Goal: Use online tool/utility

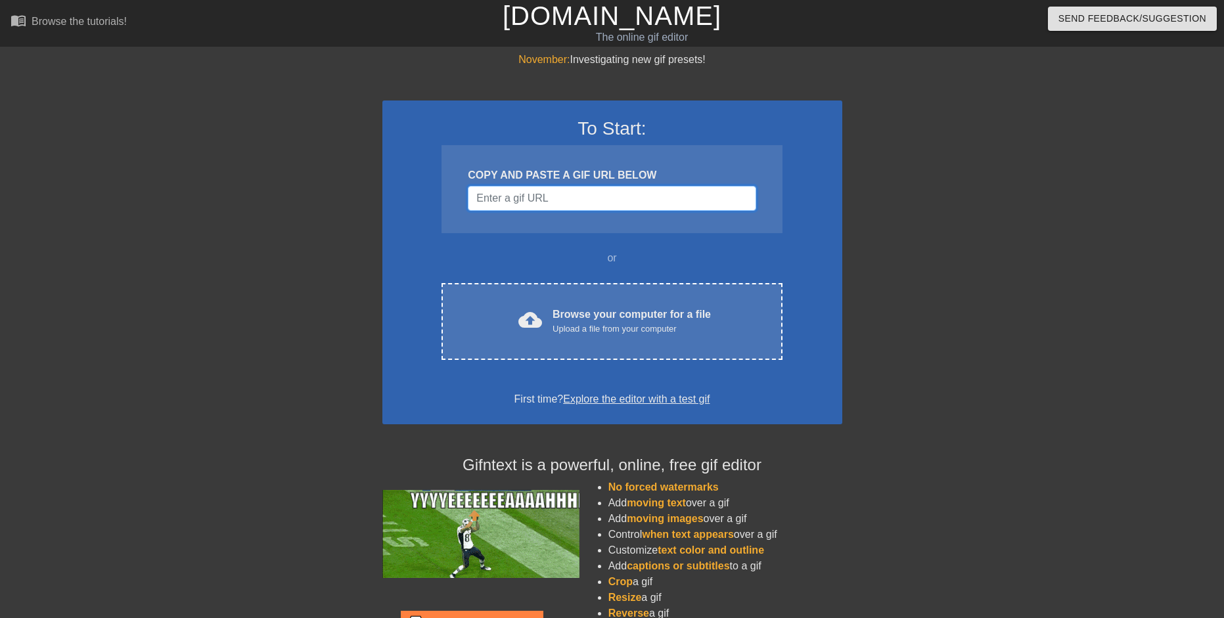
click at [574, 195] on input "Username" at bounding box center [612, 198] width 288 height 25
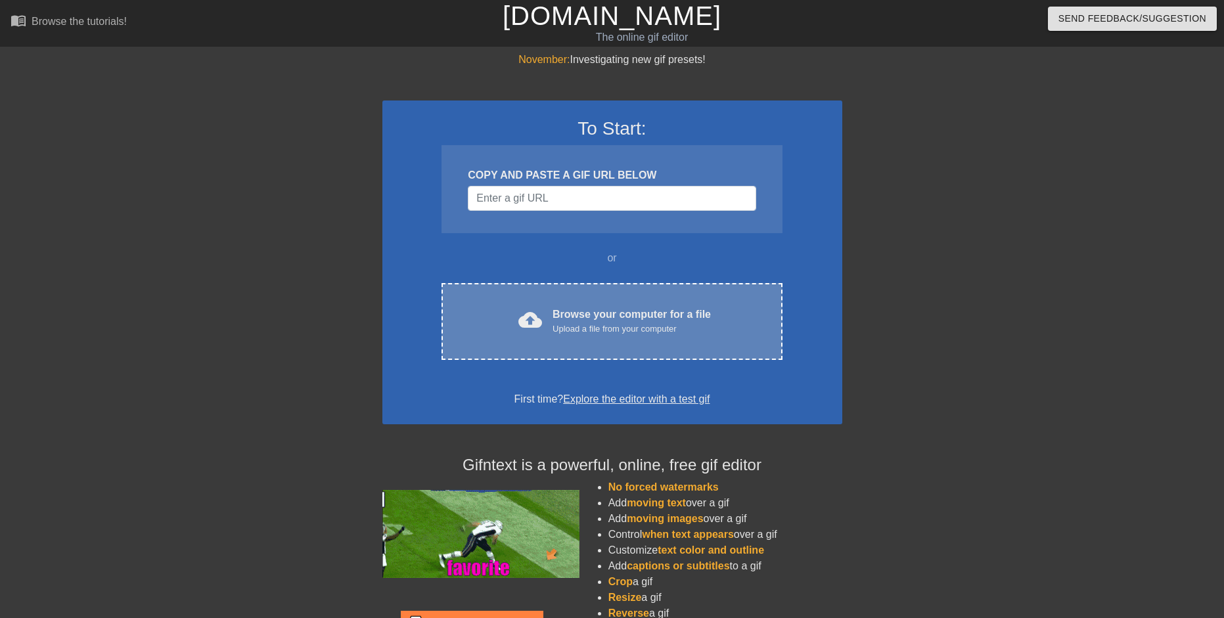
click at [615, 332] on div "Upload a file from your computer" at bounding box center [631, 328] width 158 height 13
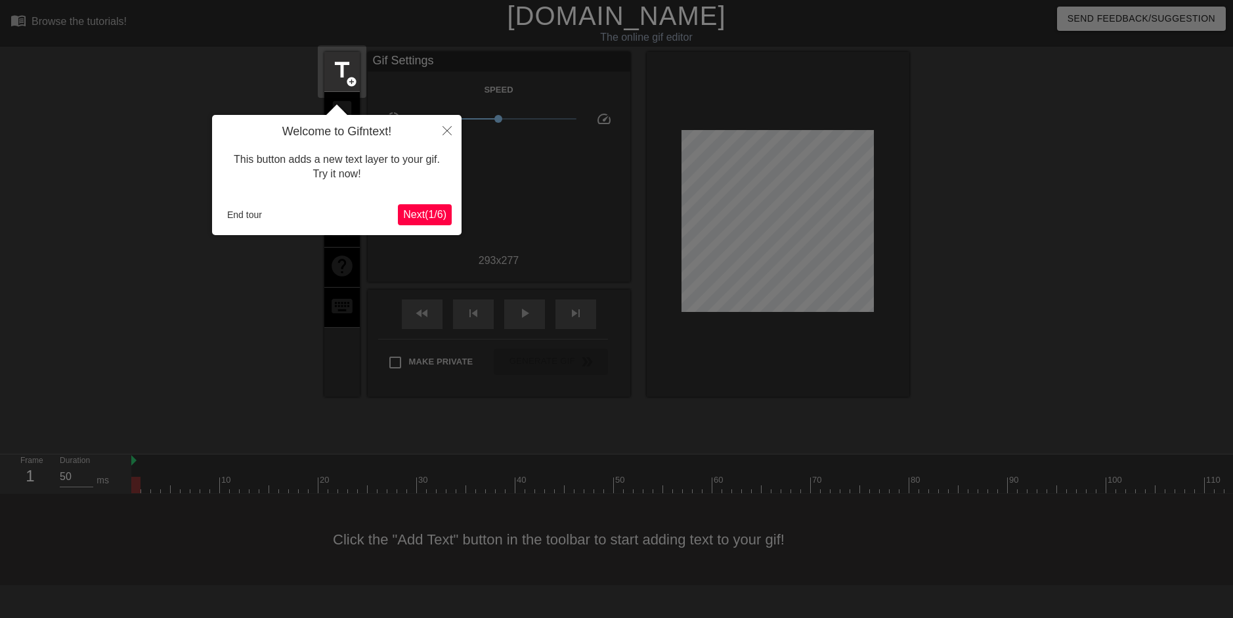
click at [435, 211] on span "Next ( 1 / 6 )" at bounding box center [424, 214] width 43 height 11
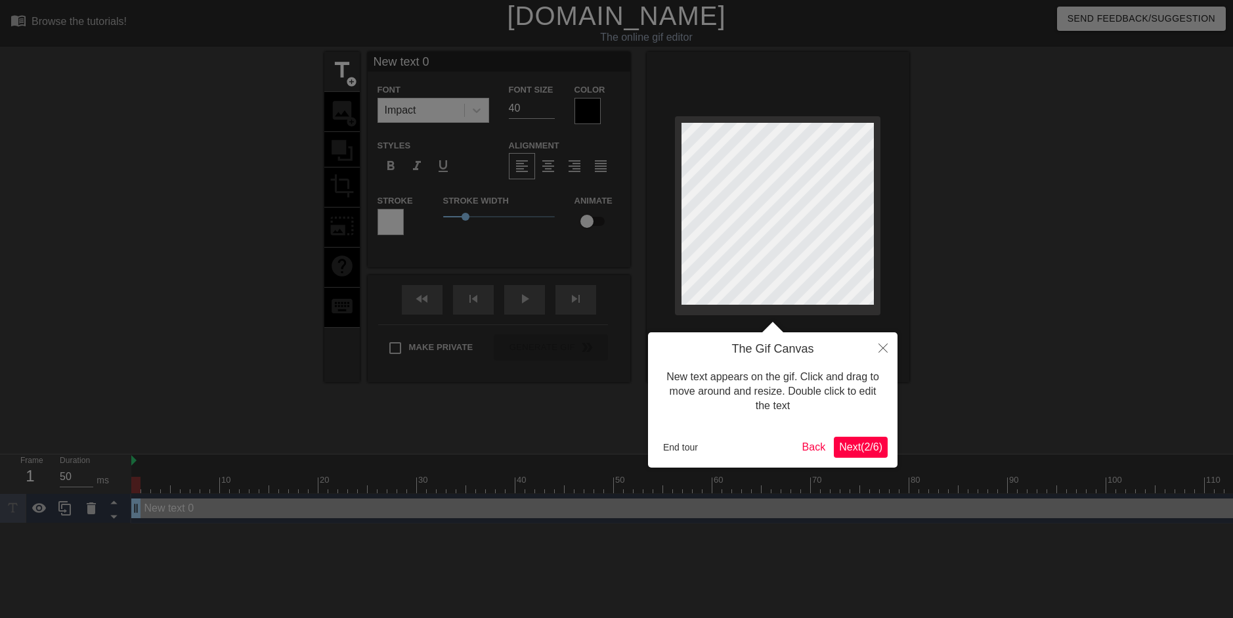
click at [872, 443] on span "Next ( 2 / 6 )" at bounding box center [860, 446] width 43 height 11
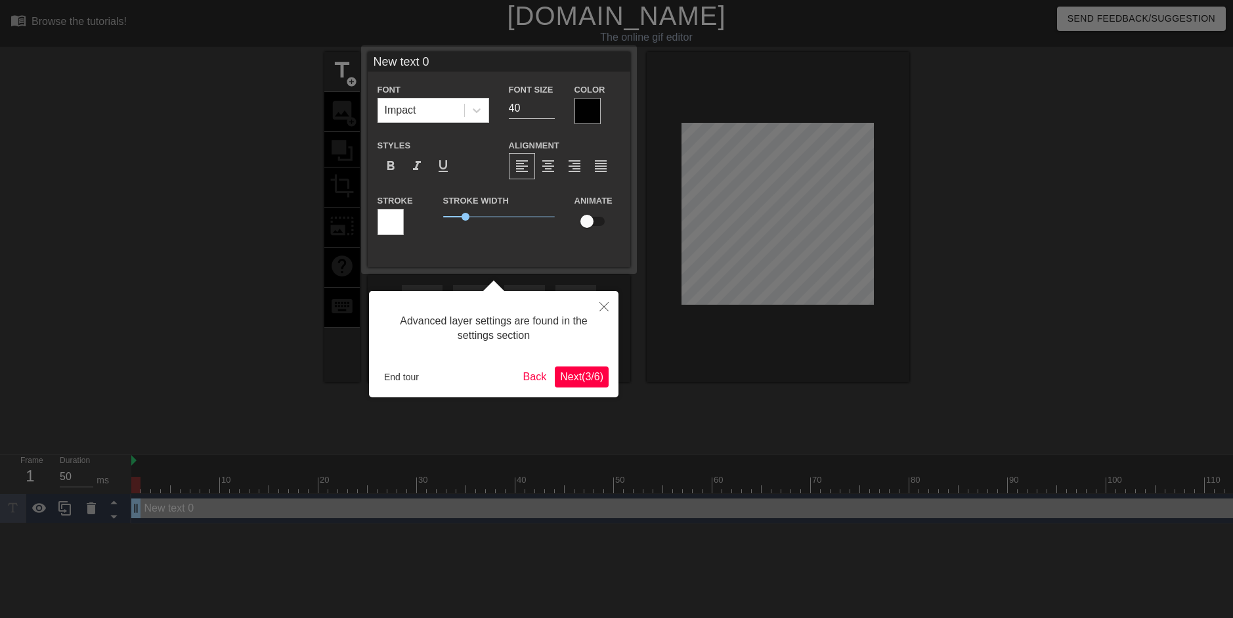
click at [567, 380] on span "Next ( 3 / 6 )" at bounding box center [581, 376] width 43 height 11
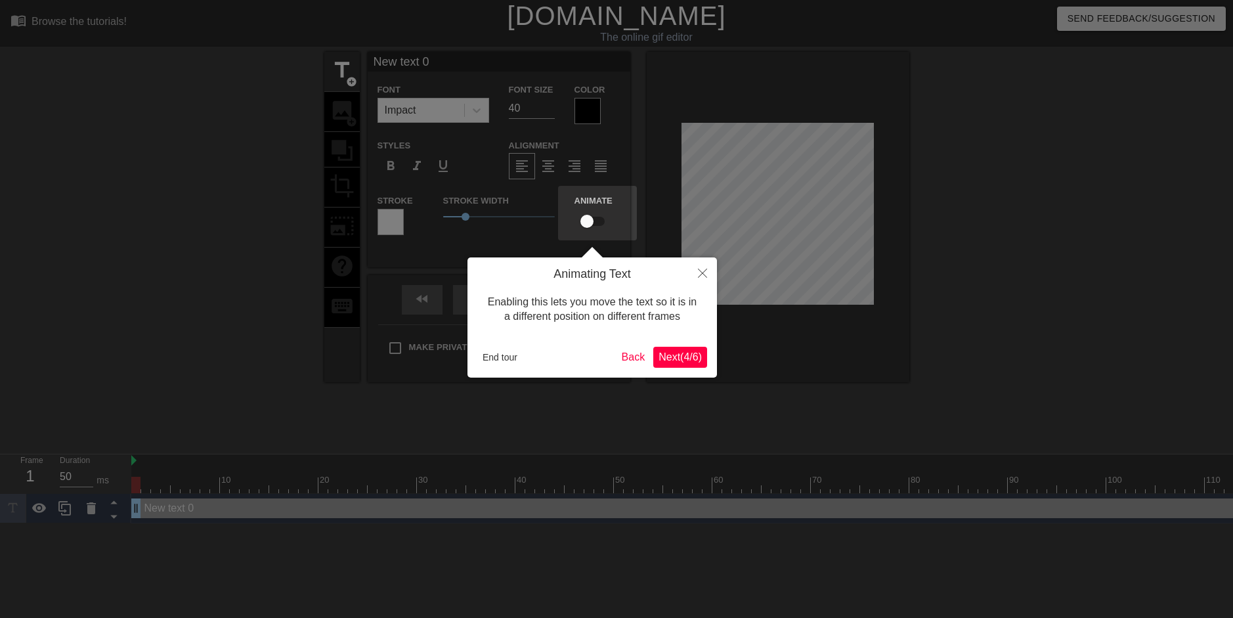
click at [677, 354] on span "Next ( 4 / 6 )" at bounding box center [680, 356] width 43 height 11
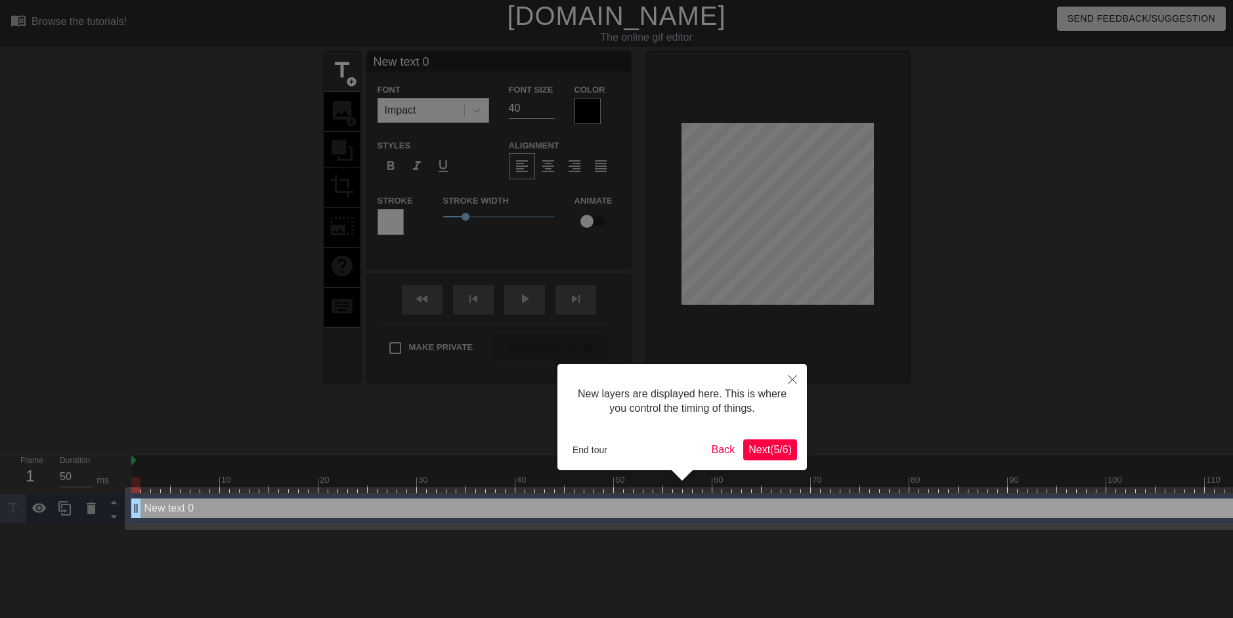
click at [762, 457] on button "Next ( 5 / 6 )" at bounding box center [770, 449] width 54 height 21
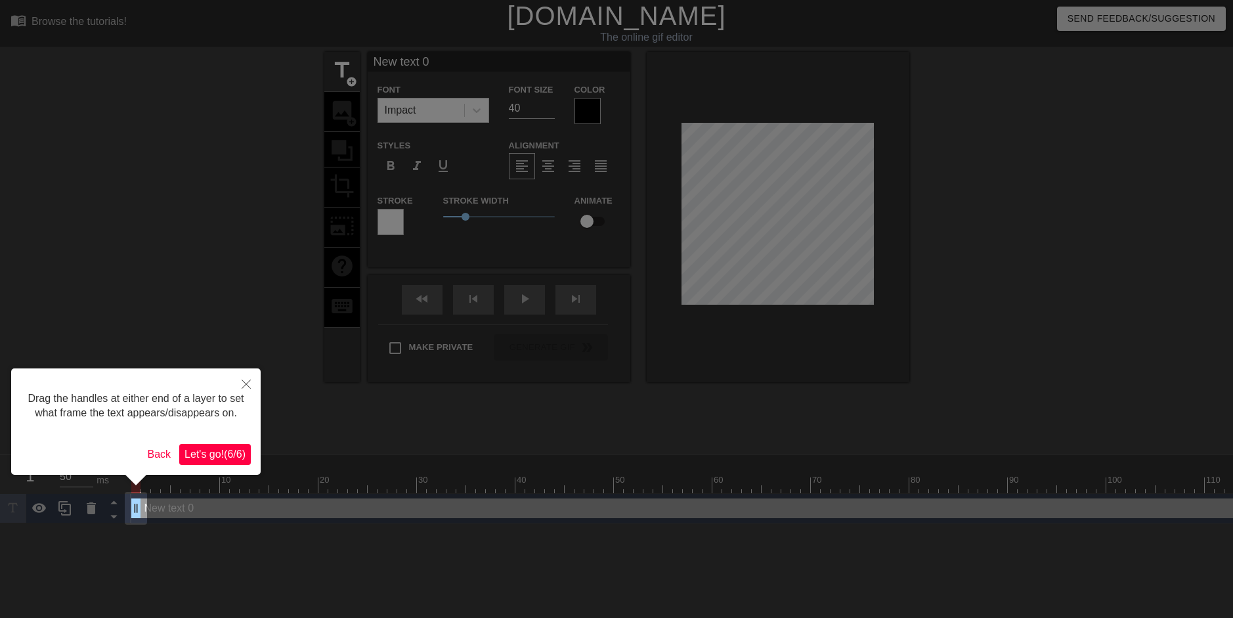
click at [223, 449] on span "Let's go! ( 6 / 6 )" at bounding box center [215, 454] width 61 height 11
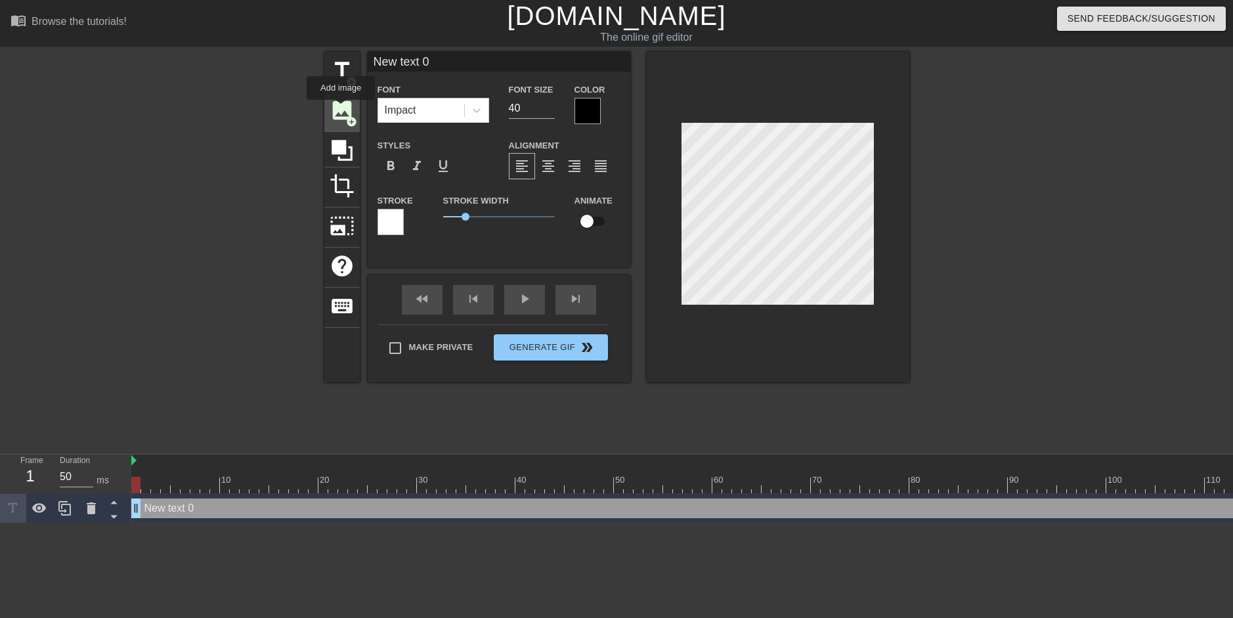
click at [341, 109] on span "image" at bounding box center [342, 110] width 25 height 25
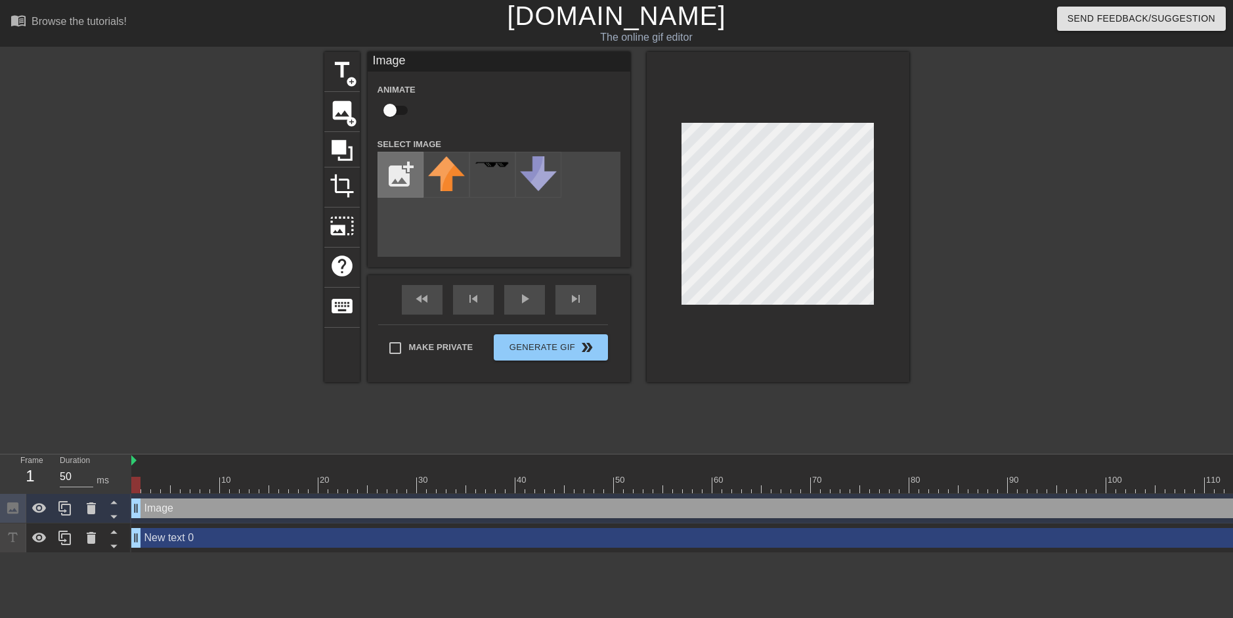
click at [394, 170] on input "file" at bounding box center [400, 174] width 45 height 45
type input "C:\fakepath\white.png"
click at [467, 167] on div at bounding box center [447, 175] width 46 height 46
click at [876, 130] on div at bounding box center [778, 217] width 263 height 330
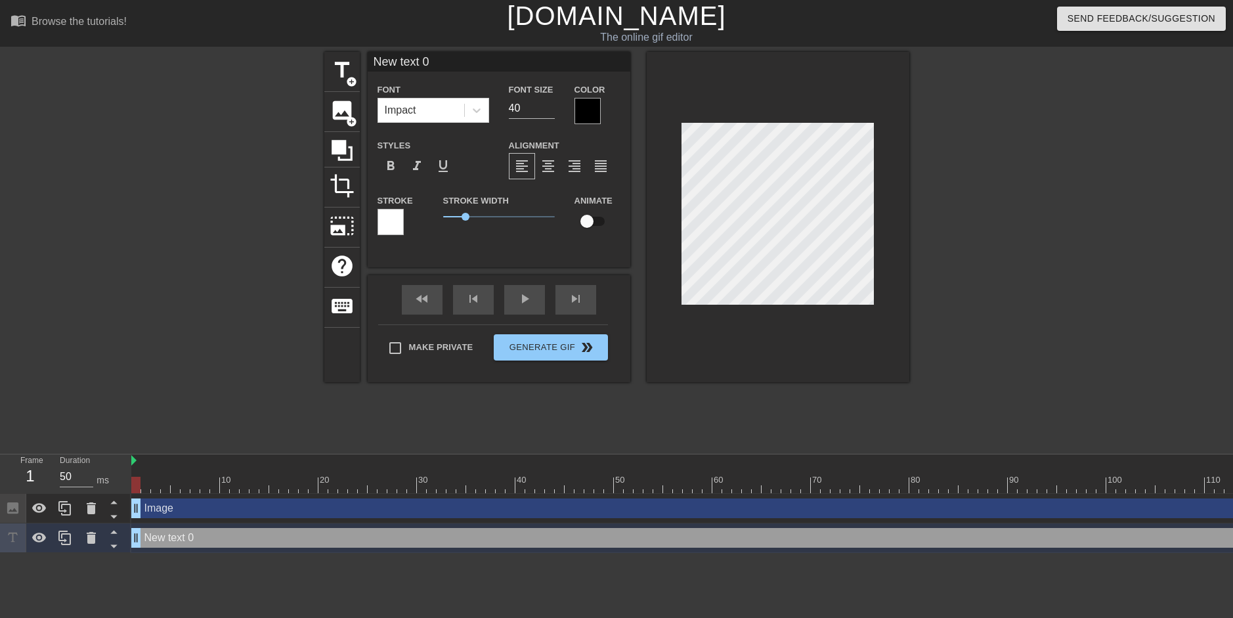
type input "New txt 0"
type textarea "New txt 0"
type input "New txt"
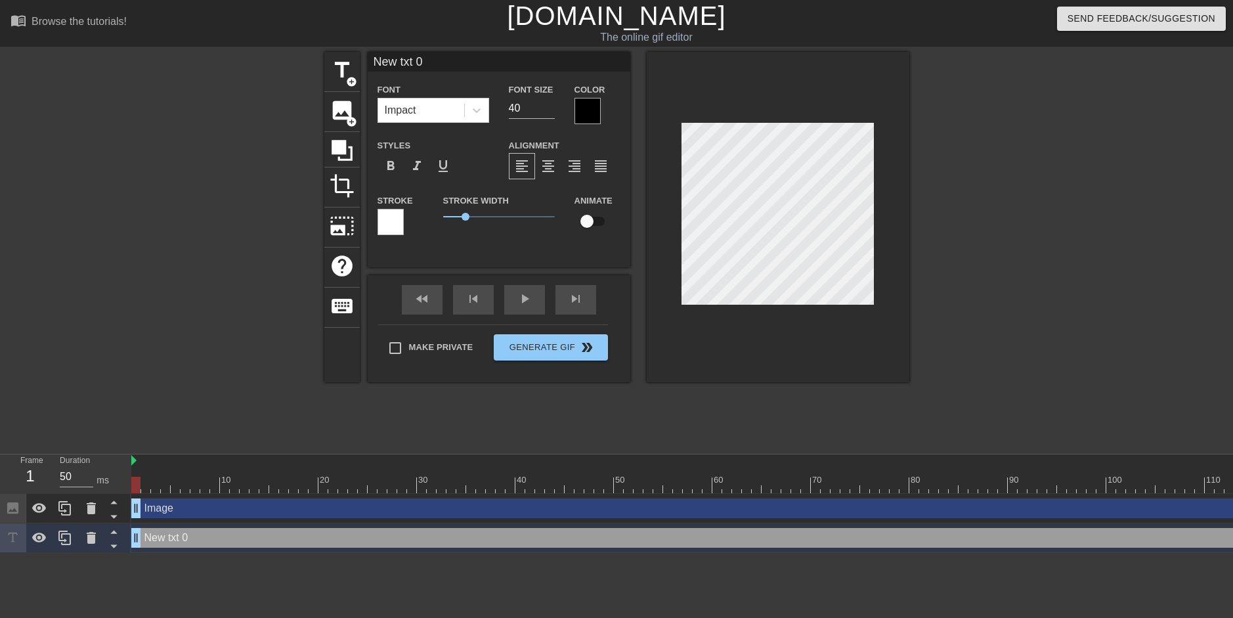
type textarea "New txt"
type input "New txt"
type textarea "New txt"
type input "New tx"
type textarea "New tx"
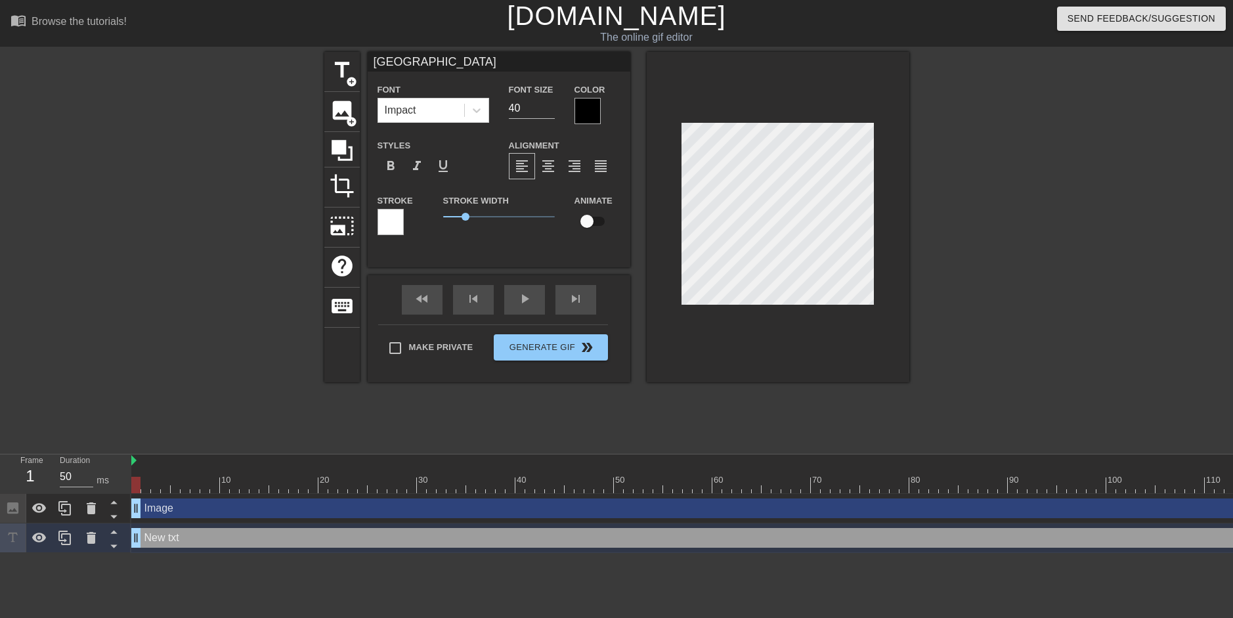
type input "New t"
type textarea "New t"
type input "New"
type textarea "New"
type input "New"
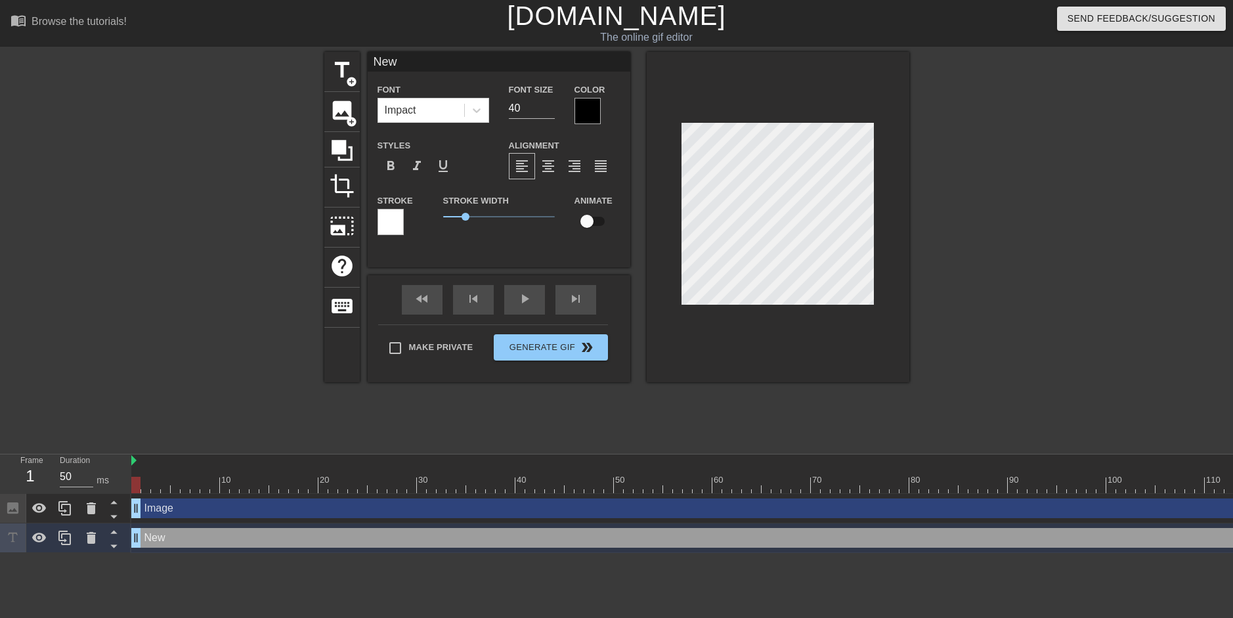
type textarea "New"
type input "Ne"
type textarea "Ne"
type input "N"
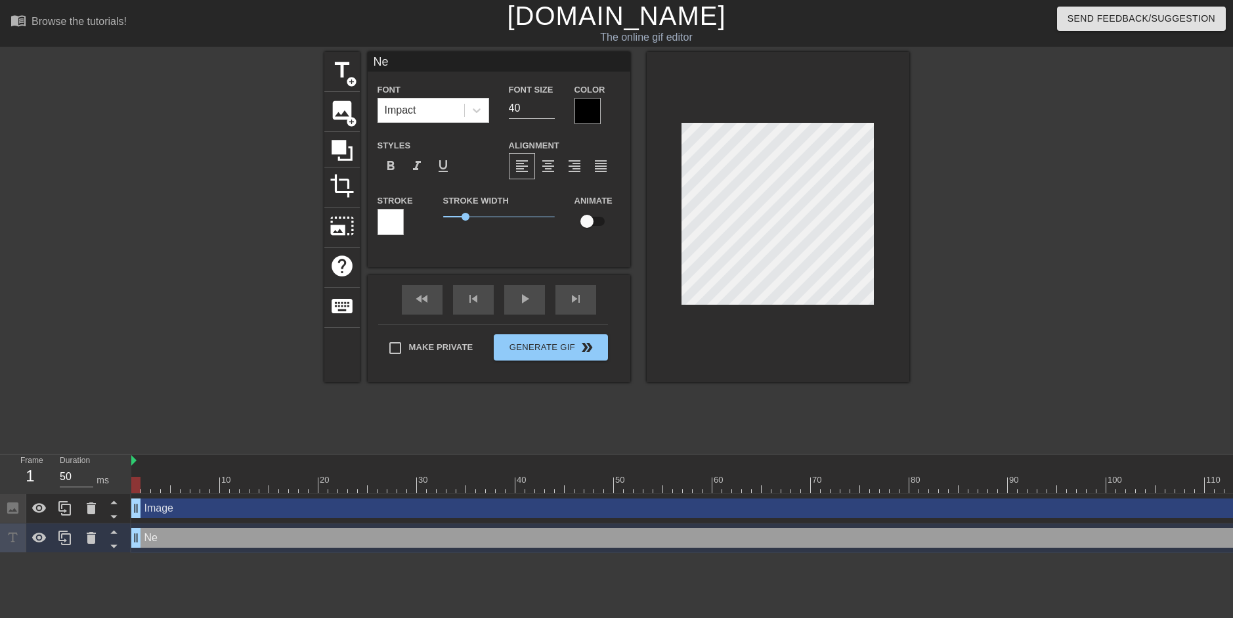
type textarea "N"
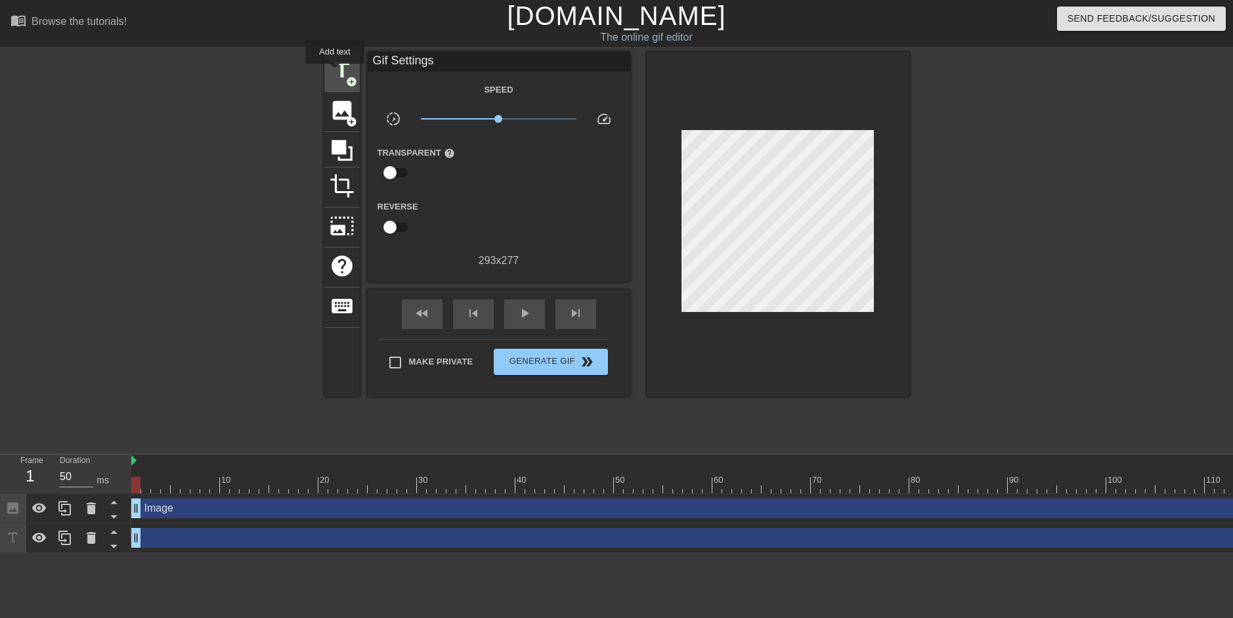
click at [335, 73] on span "title" at bounding box center [342, 70] width 25 height 25
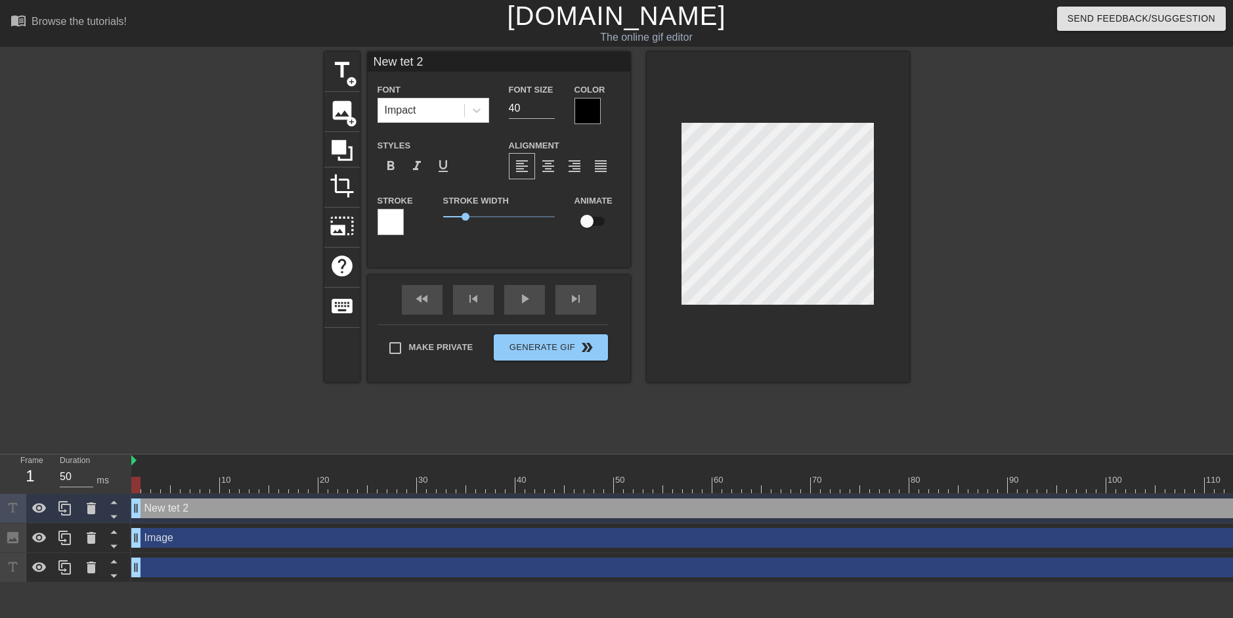
type input "New tt 2"
type textarea "New tt 2"
type input "New t 2"
type textarea "New t 2"
type input "New t2"
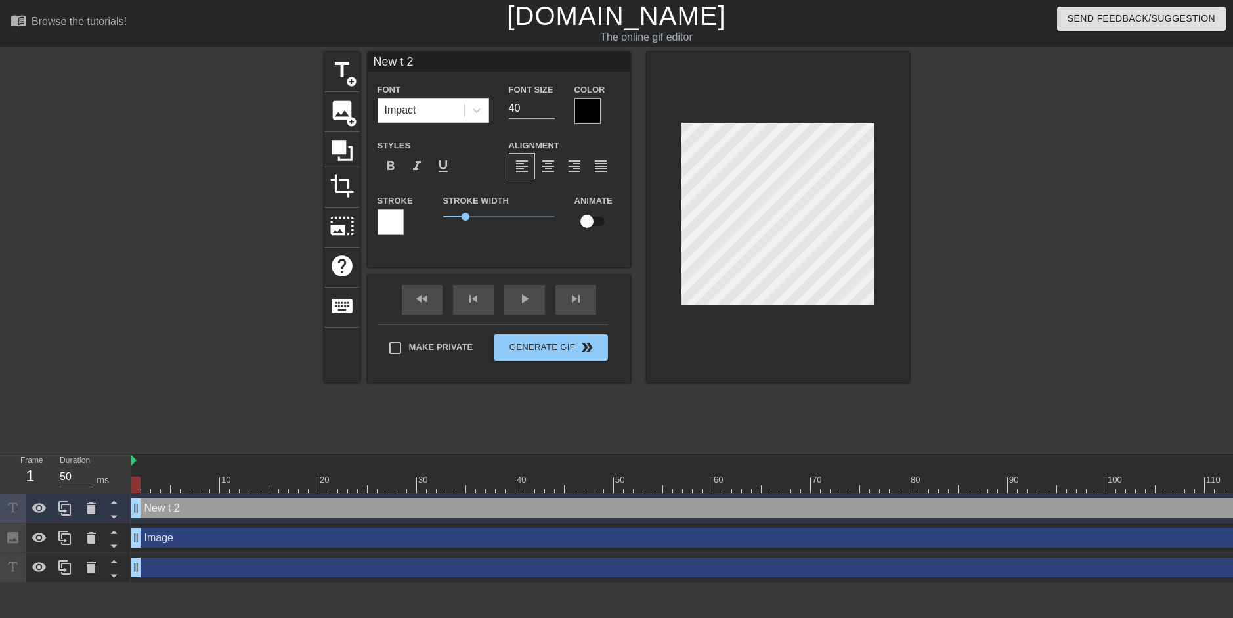
type textarea "New t2"
type input "New t"
type textarea "New t"
type input "New"
type textarea "New"
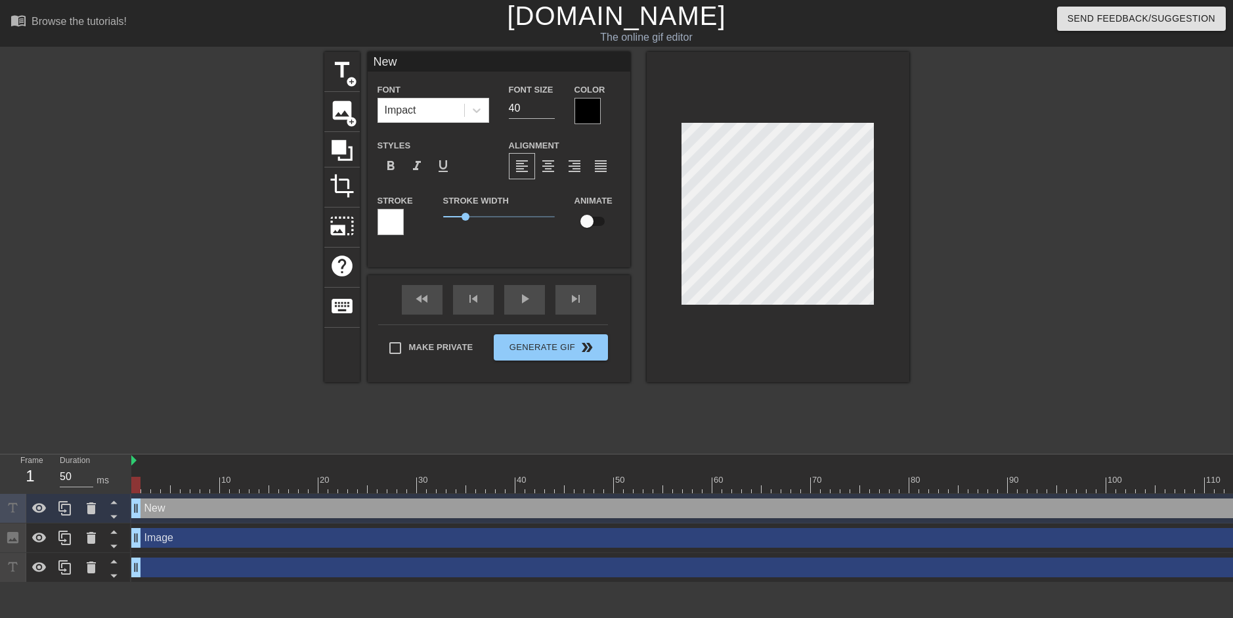
type input "New"
type textarea "New"
type input "Ne"
type textarea "Ne"
type input "N"
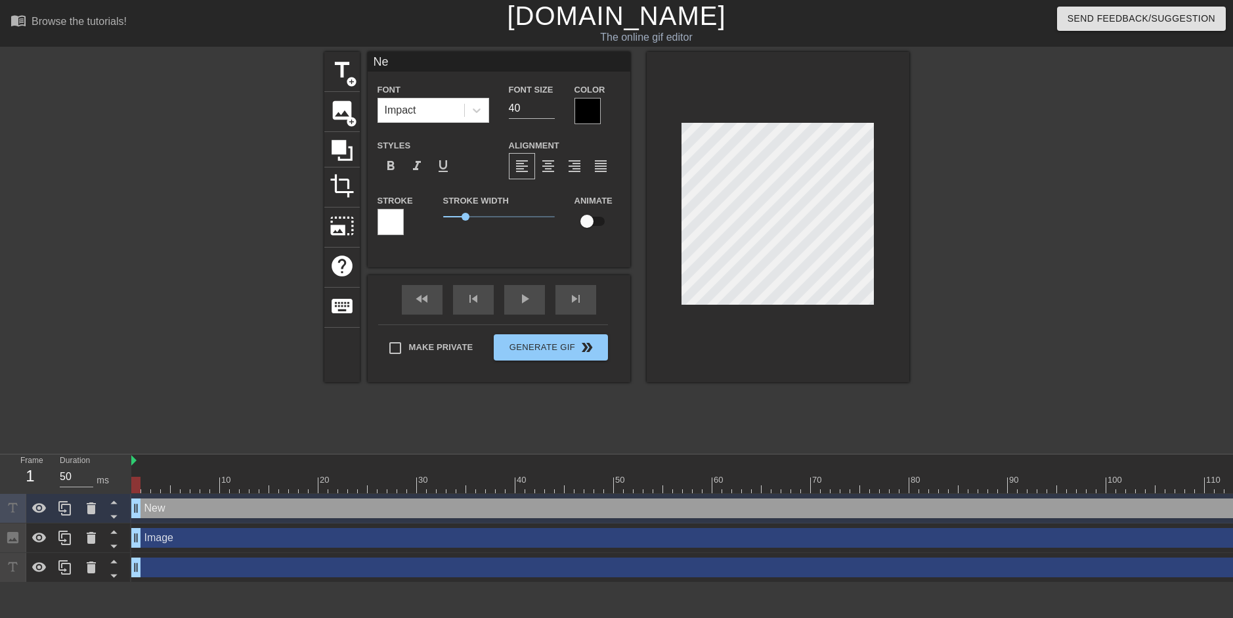
type textarea "N"
type input "H"
type textarea "H"
type input "HA"
type textarea "HA"
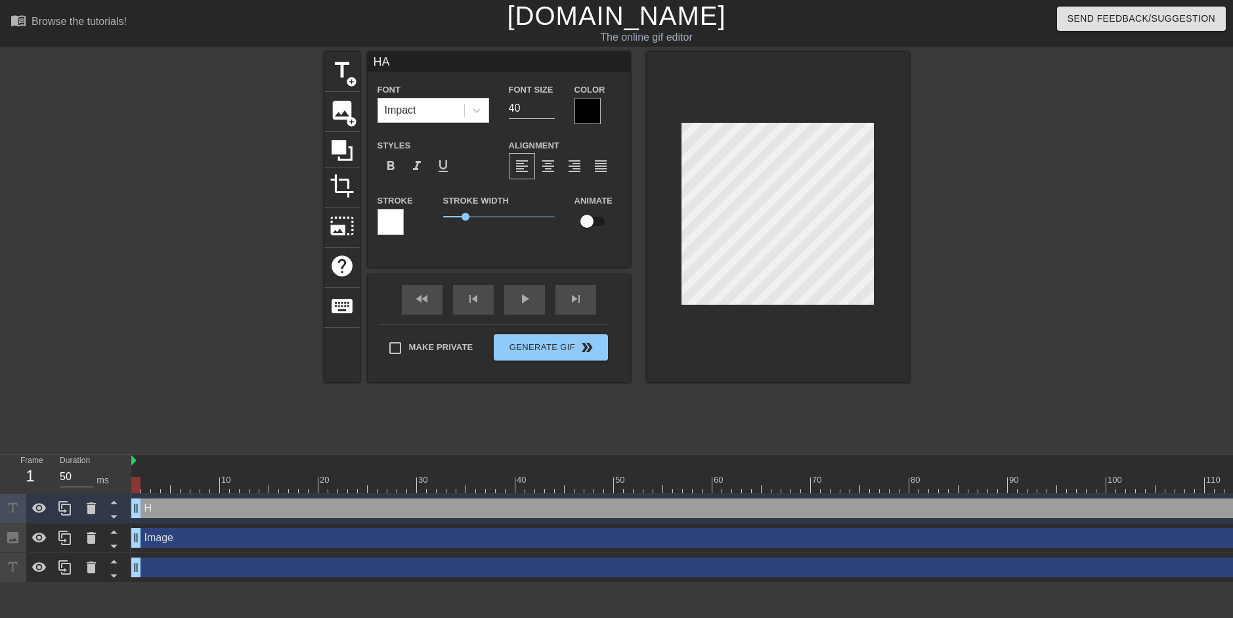
type input "HAH"
type textarea "HAH"
type input "HAHA"
type textarea "HAHA"
type input "HAHA"
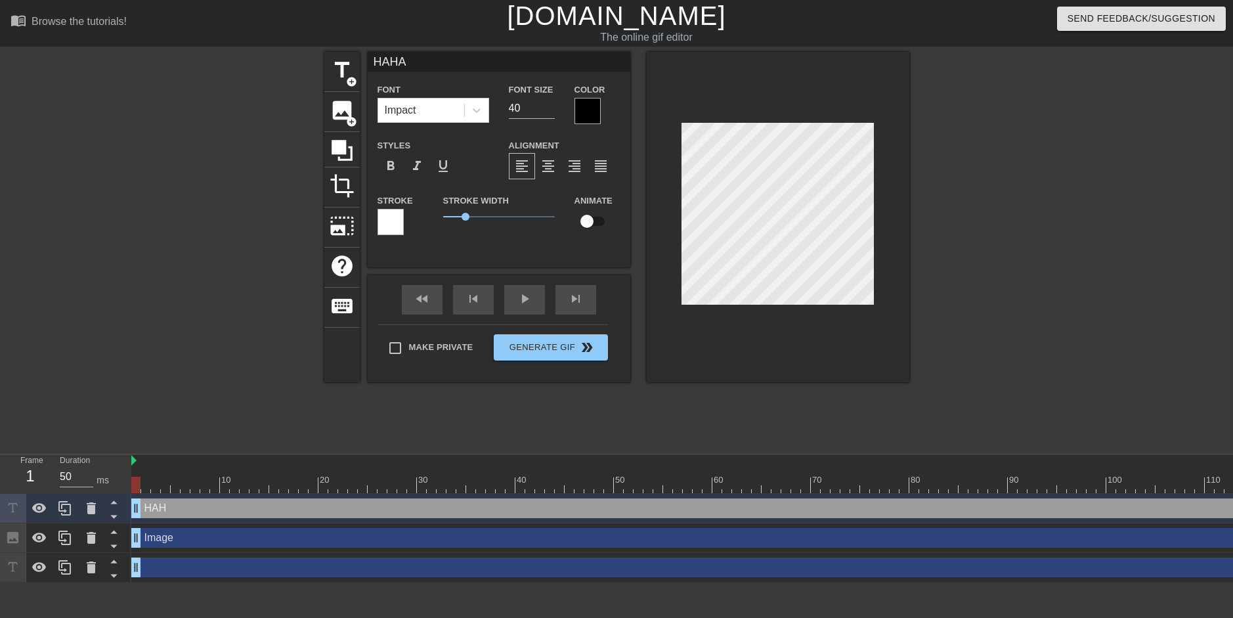
type textarea "HAHA"
type input "HAHA L"
type textarea "HAHA L"
type input "HAHA LO"
type textarea "HAHA LO"
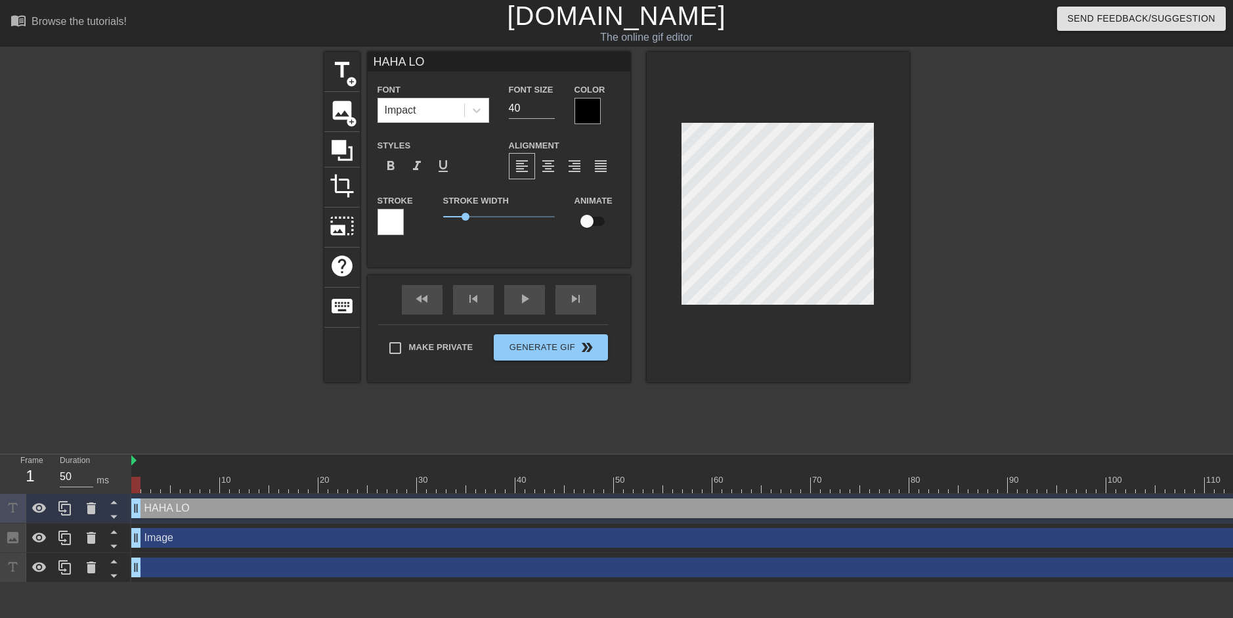
type input "HAHA LOO"
type textarea "HAHA LOO"
type input "HAHA LOOK"
type textarea "HAHA LOOK"
type input "HAHA LOOK"
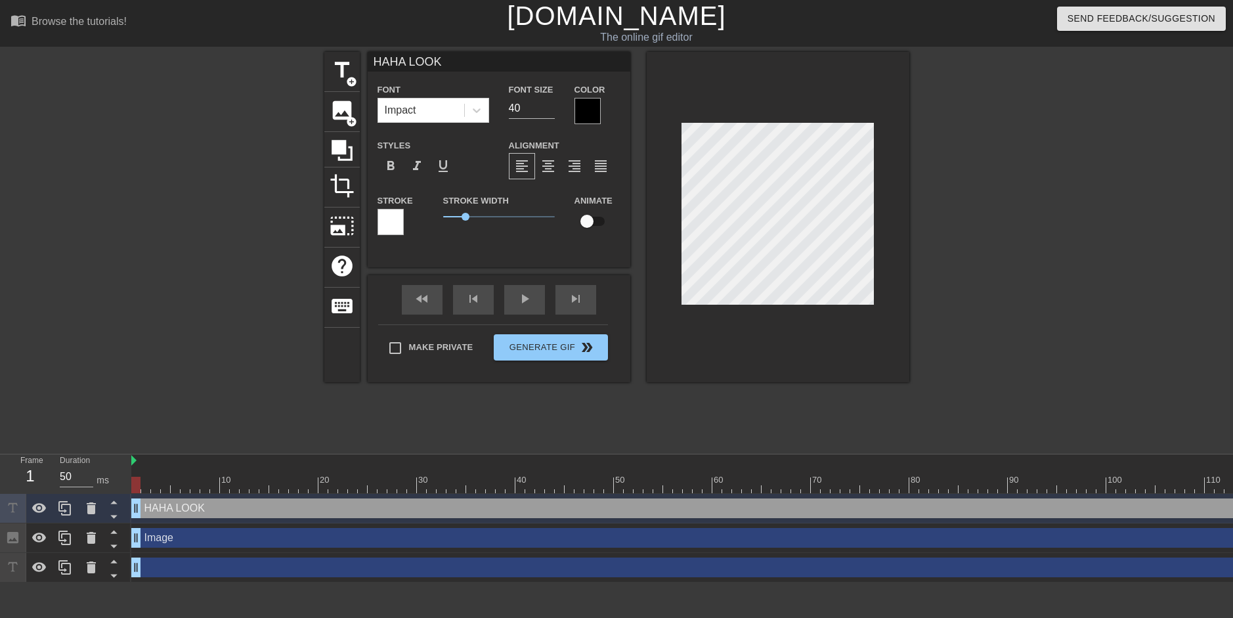
type textarea "HAHA LOOK"
type input "HAHA LOOK A"
type textarea "HAHA LOOK A"
type input "HAHA LOOK AT"
type textarea "HAHA LOOK AT"
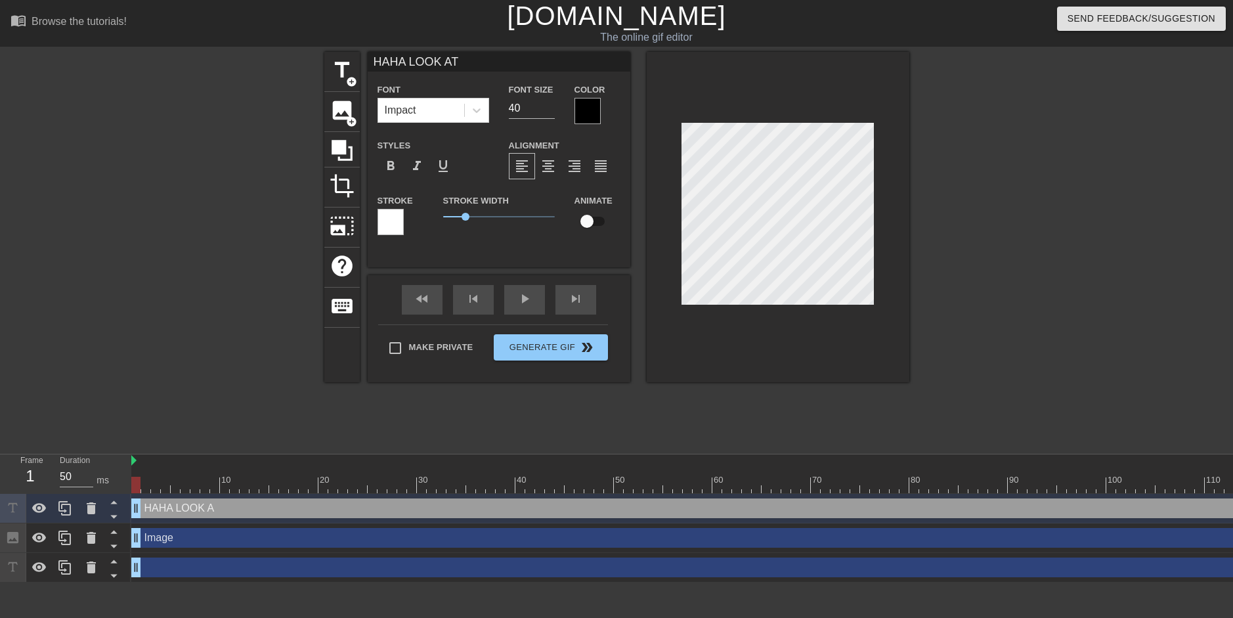
type input "HAHA LOOK AT"
type textarea "HAHA LOOK AT"
type input "HAHA LOOK AT T"
type textarea "HAHA LOOK AT T"
type input "HAHA LOOK AT TH"
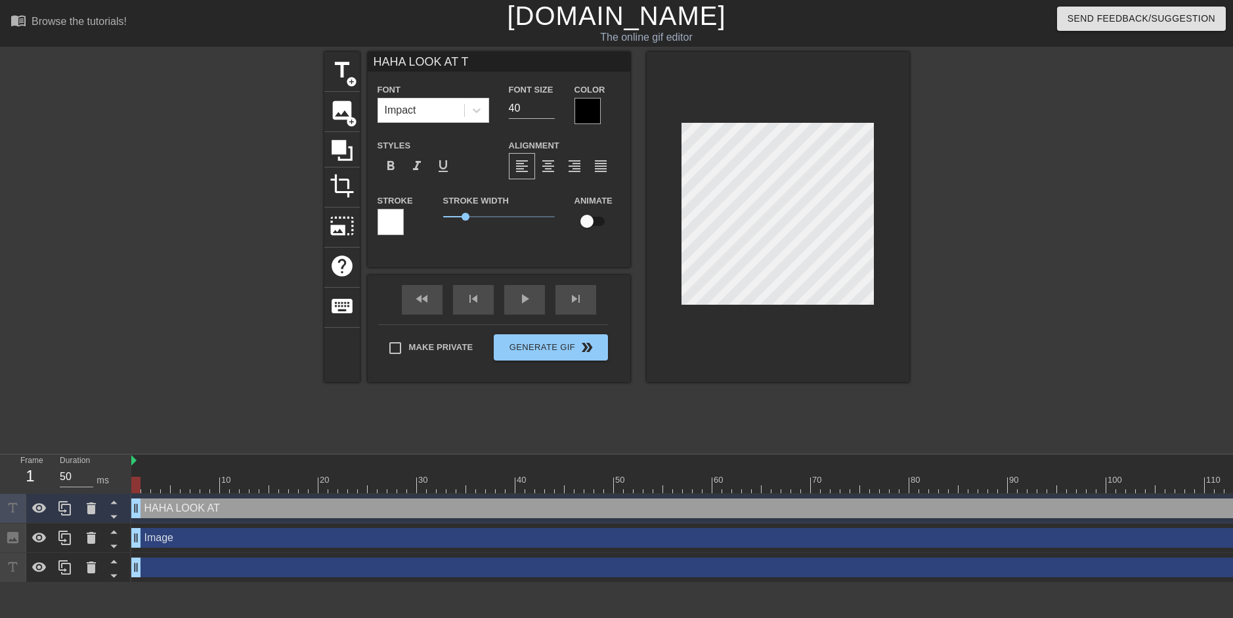
type textarea "HAHA LOOK AT TH"
type input "HAHA LOOK AT THE"
type textarea "HAHA LOOK AT THE"
type input "HAHA LOOK AT THE"
type textarea "HAHA LOOK AT THE"
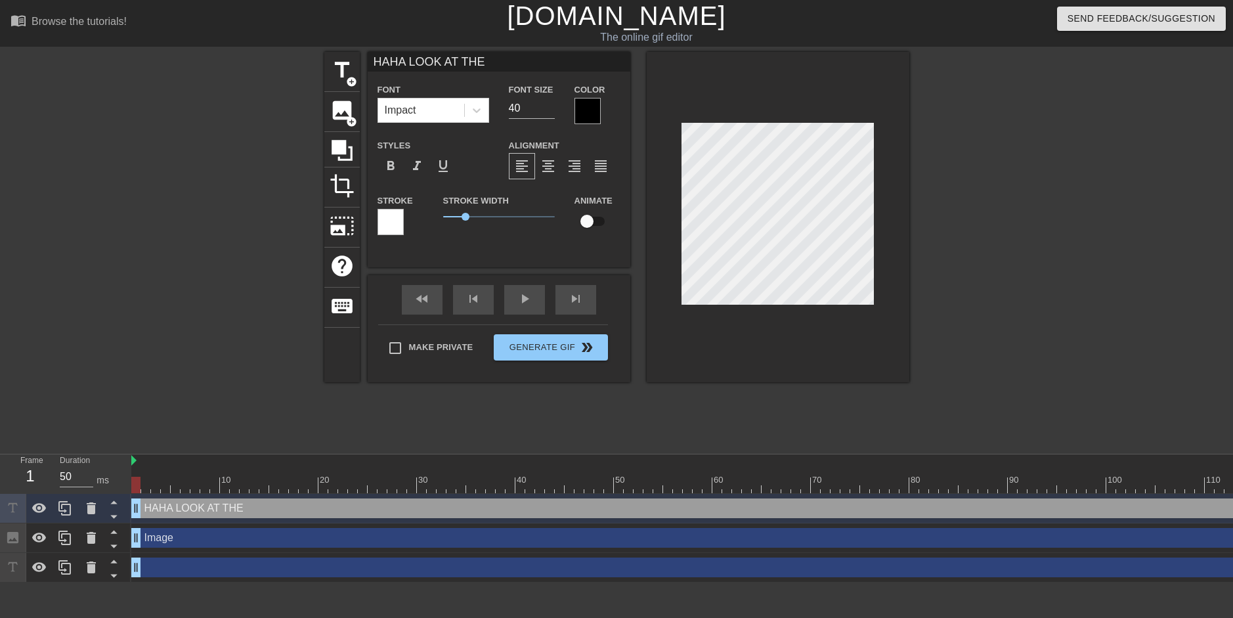
type input "HAHA LOOK AT THE G"
type textarea "HAHA LOOK AT THE G"
type input "HAHA LOOK AT THE GO"
type textarea "HAHA LOOK AT THE GO"
type input "HAHA LOOK AT THE GOO"
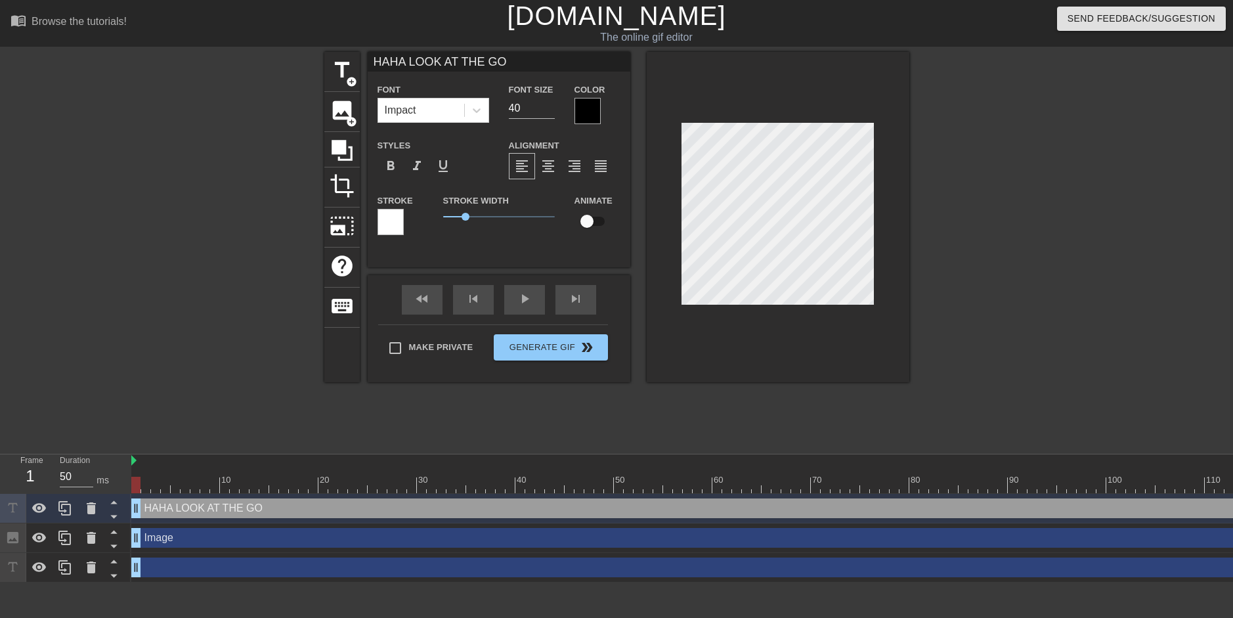
type textarea "HAHA LOOK AT THE GOO"
type input "HAHA LOOK AT THE GOOB"
type textarea "HAHA LOOK AT THE GOOB"
type input "HAHA LOOK AT THE GOOBE"
type textarea "HAHA LOOK AT THE GOOBE"
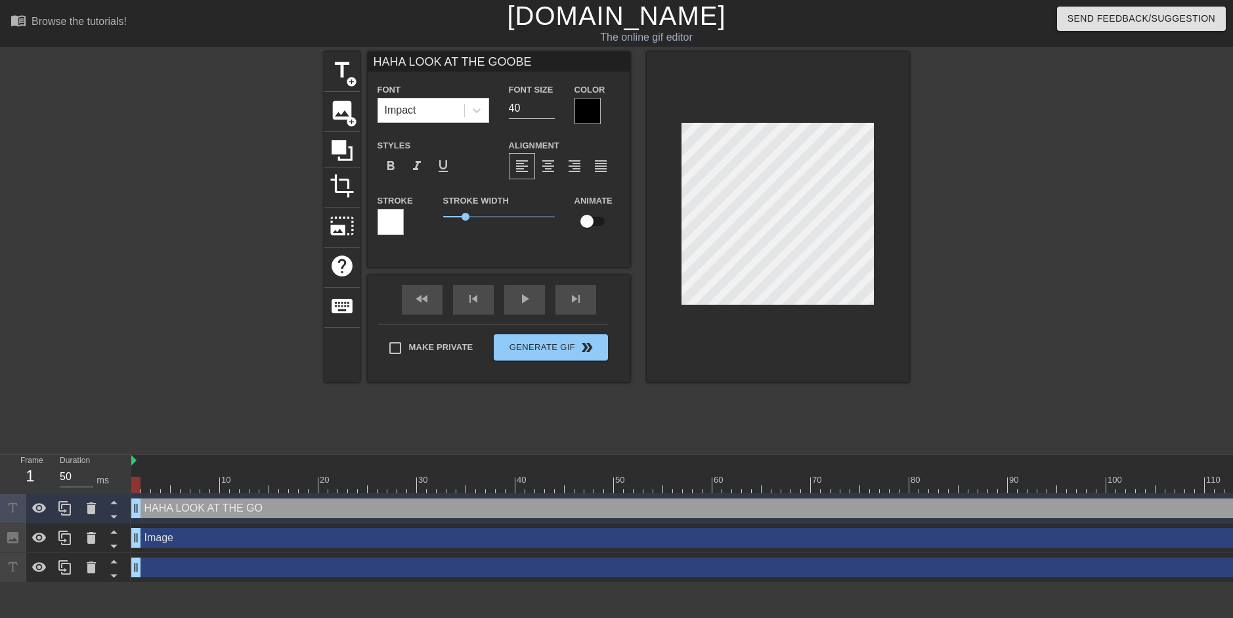
type input "HAHA LOOK AT THE GOOBER"
type textarea "HAHA LOOK AT THE GOOBER"
click at [533, 110] on input "40" at bounding box center [532, 108] width 46 height 21
type input "4"
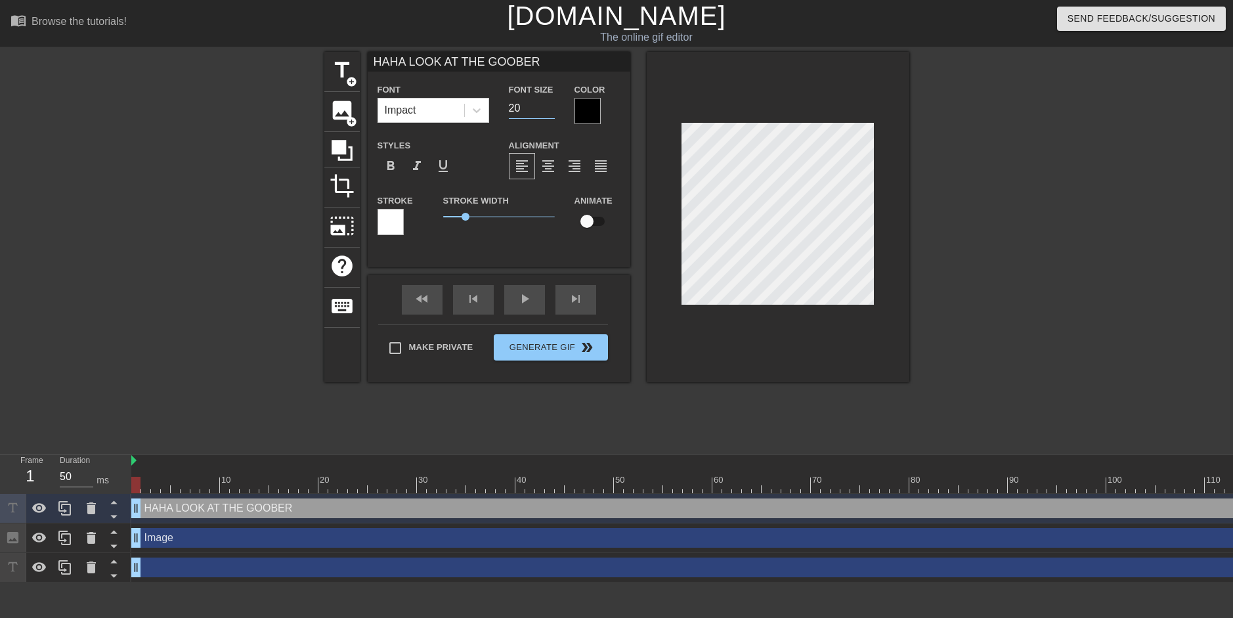
type input "2"
type input "3"
type input "27"
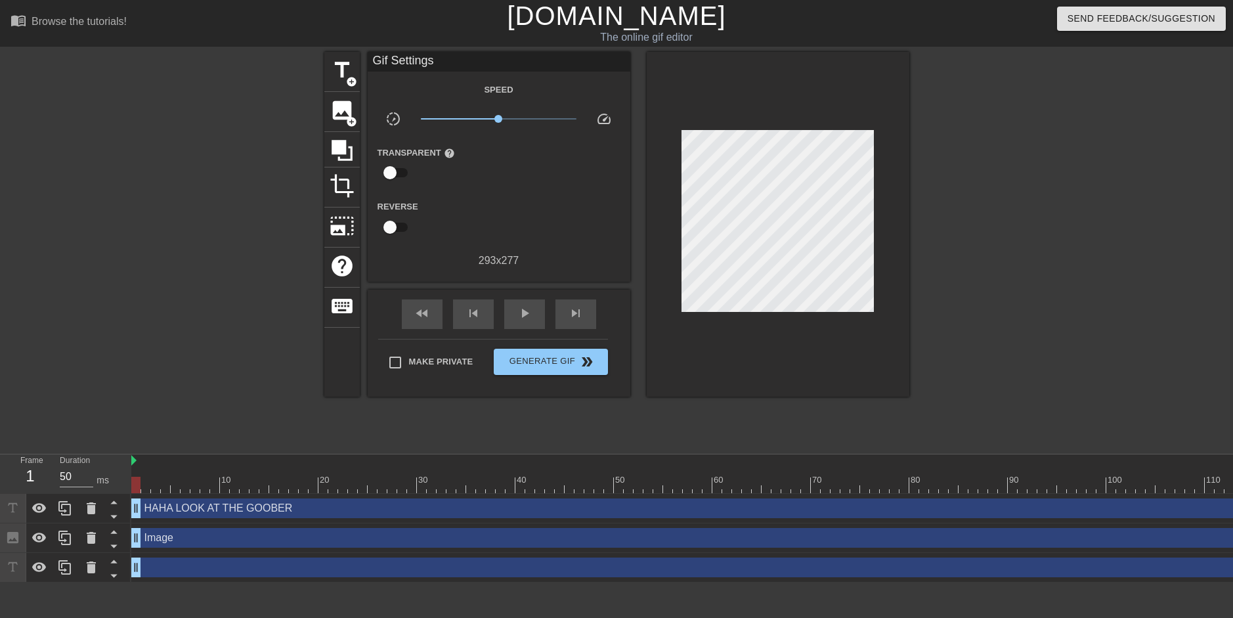
click at [1008, 222] on div at bounding box center [1023, 249] width 197 height 394
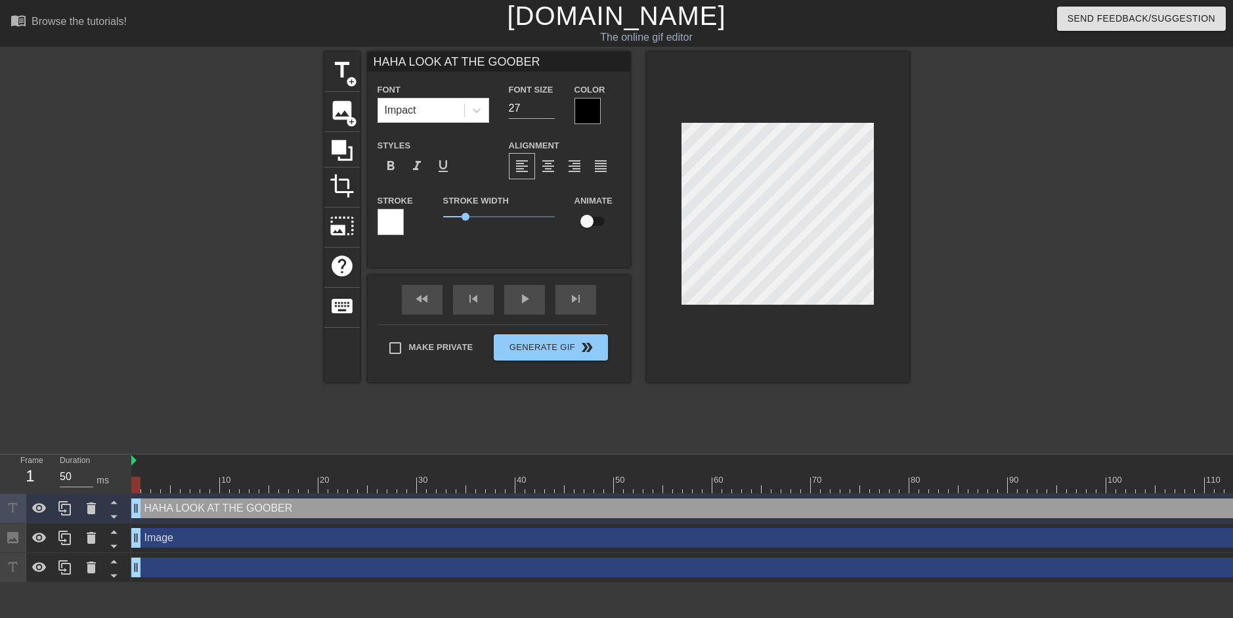
click at [1061, 184] on div at bounding box center [1023, 249] width 197 height 394
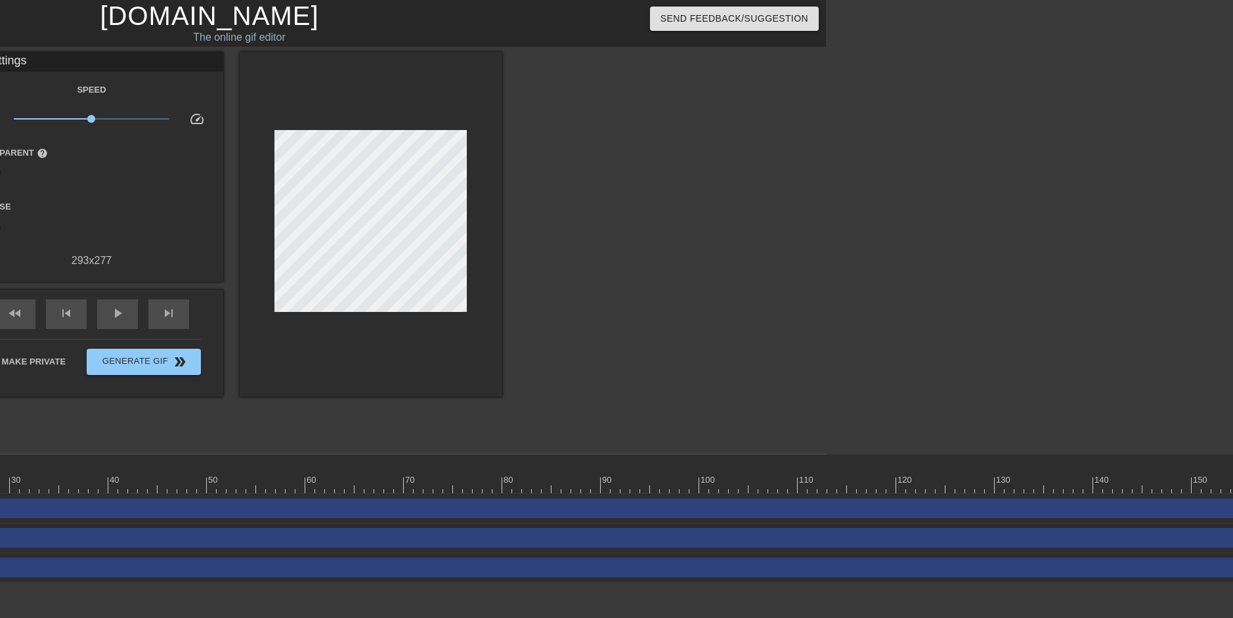
scroll to position [0, 0]
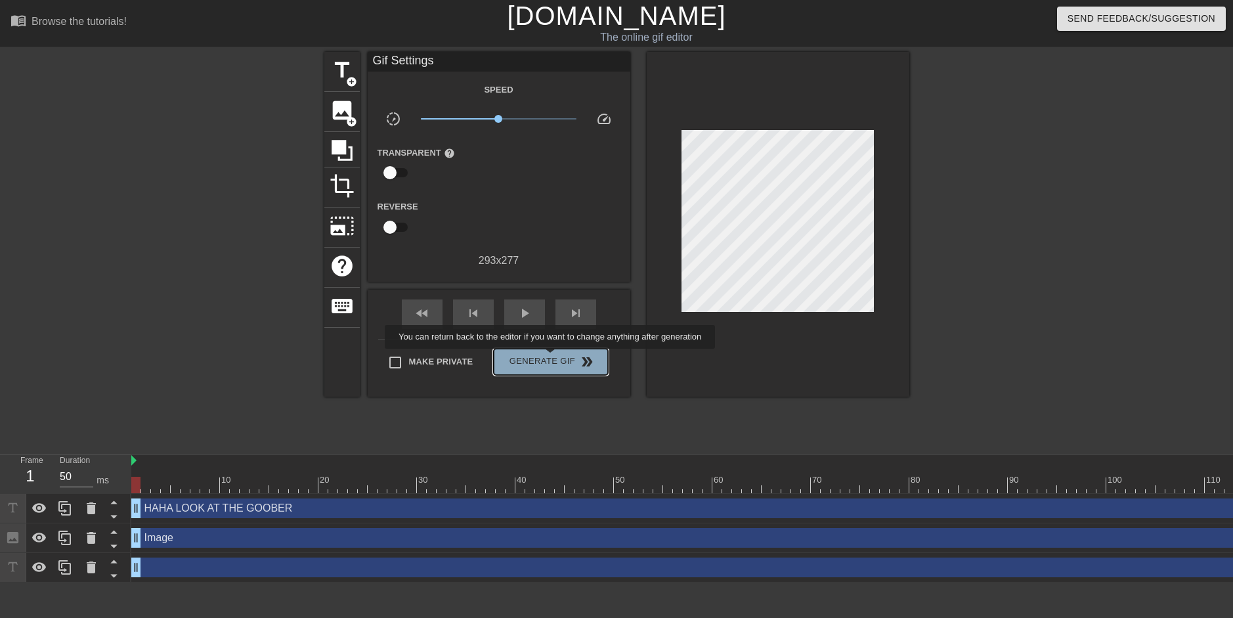
click at [552, 358] on span "Generate Gif double_arrow" at bounding box center [550, 362] width 103 height 16
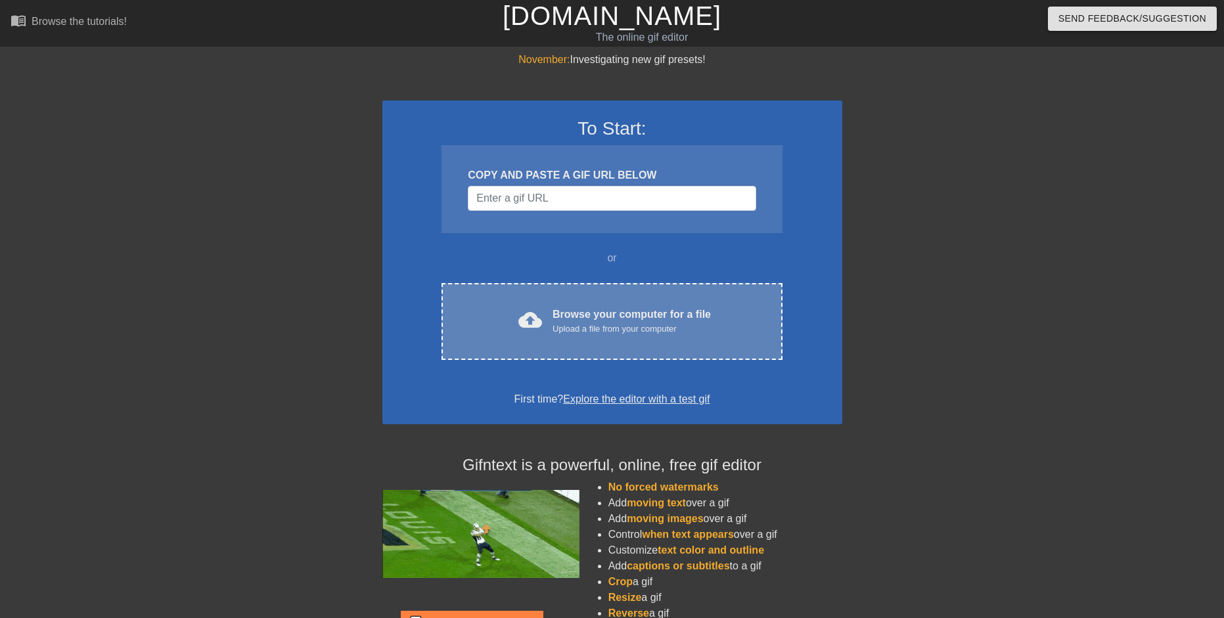
click at [638, 341] on div "cloud_upload Browse your computer for a file Upload a file from your computer C…" at bounding box center [611, 321] width 340 height 77
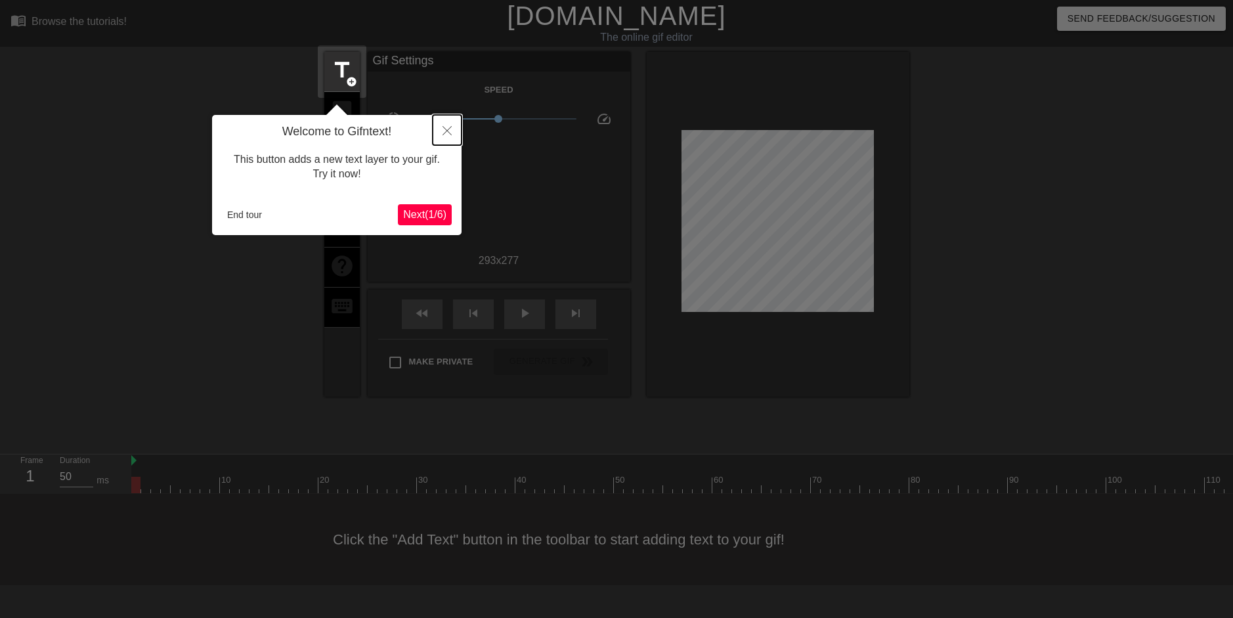
click at [453, 130] on button "Close" at bounding box center [447, 130] width 29 height 30
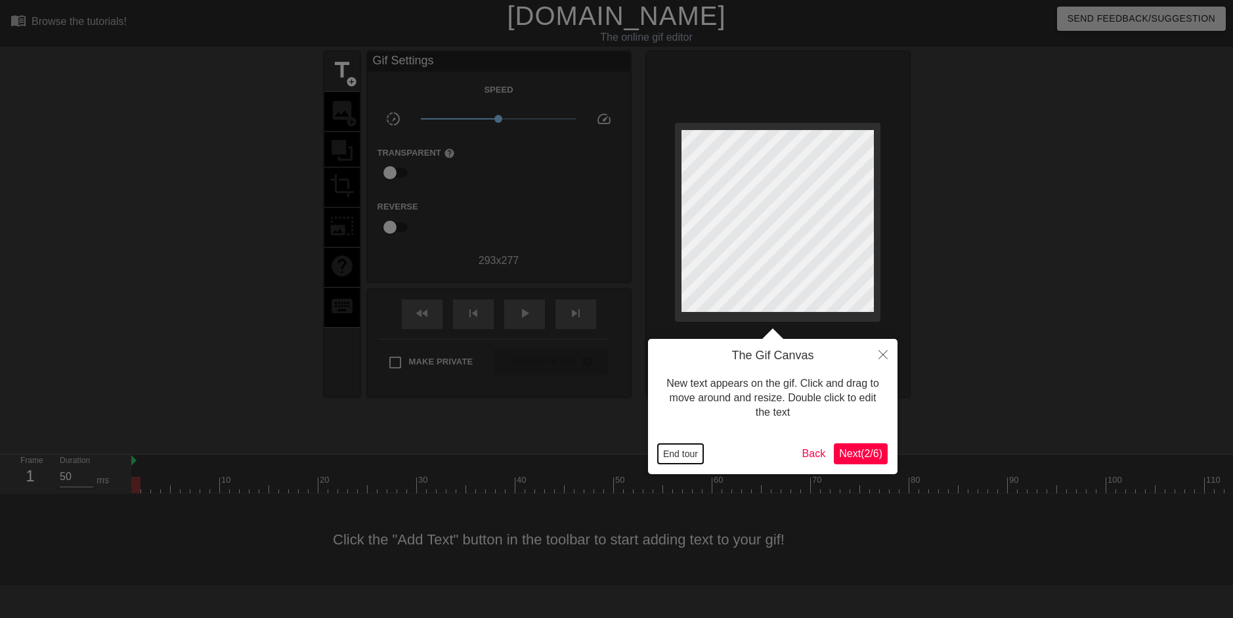
click at [698, 457] on button "End tour" at bounding box center [680, 454] width 45 height 20
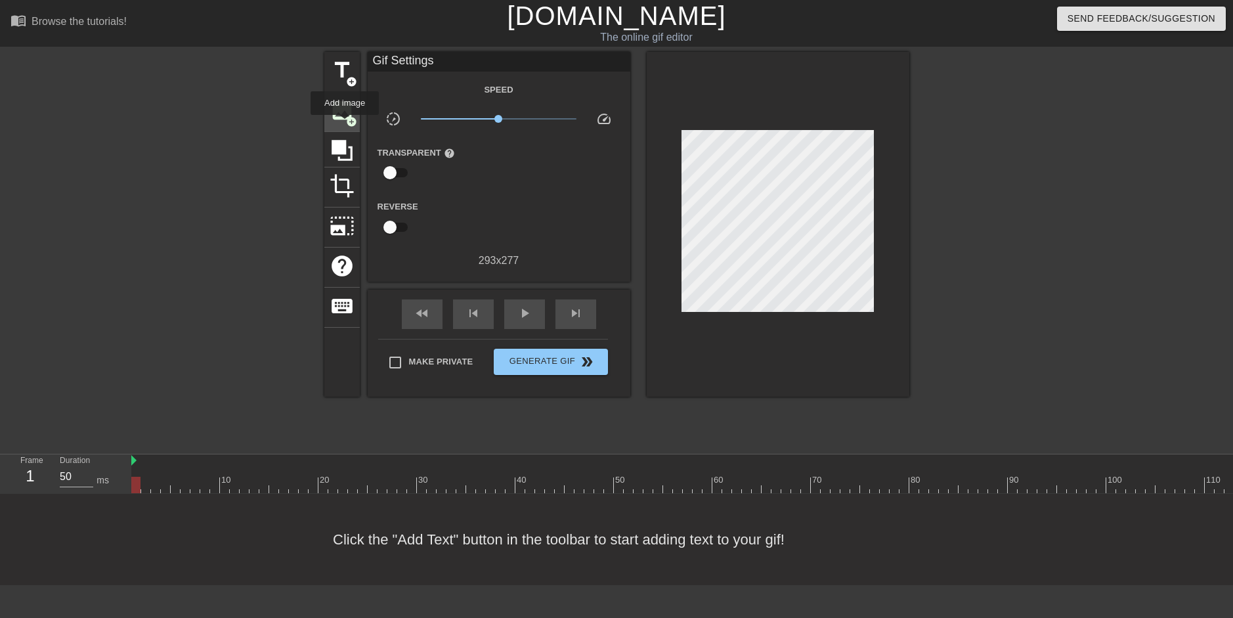
click at [345, 124] on div "image add_circle" at bounding box center [341, 112] width 35 height 40
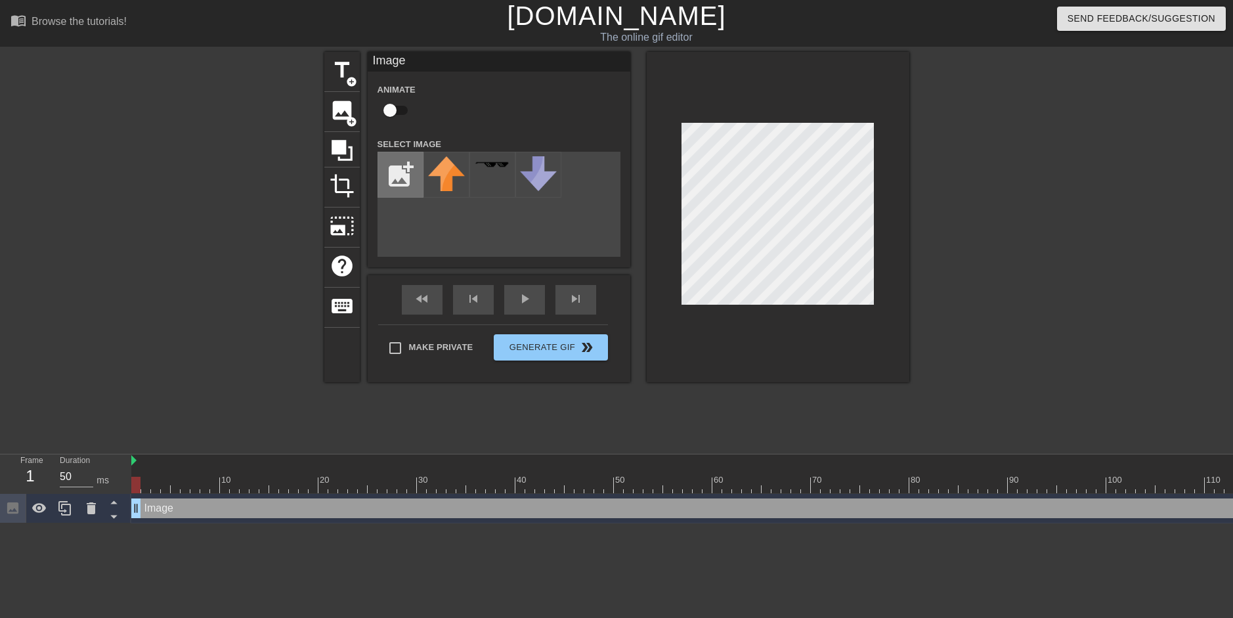
click at [407, 172] on input "file" at bounding box center [400, 174] width 45 height 45
type input "C:\fakepath\white.png"
click at [445, 170] on img at bounding box center [446, 168] width 37 height 24
click at [893, 122] on div at bounding box center [778, 217] width 263 height 330
click at [344, 70] on span "title" at bounding box center [342, 70] width 25 height 25
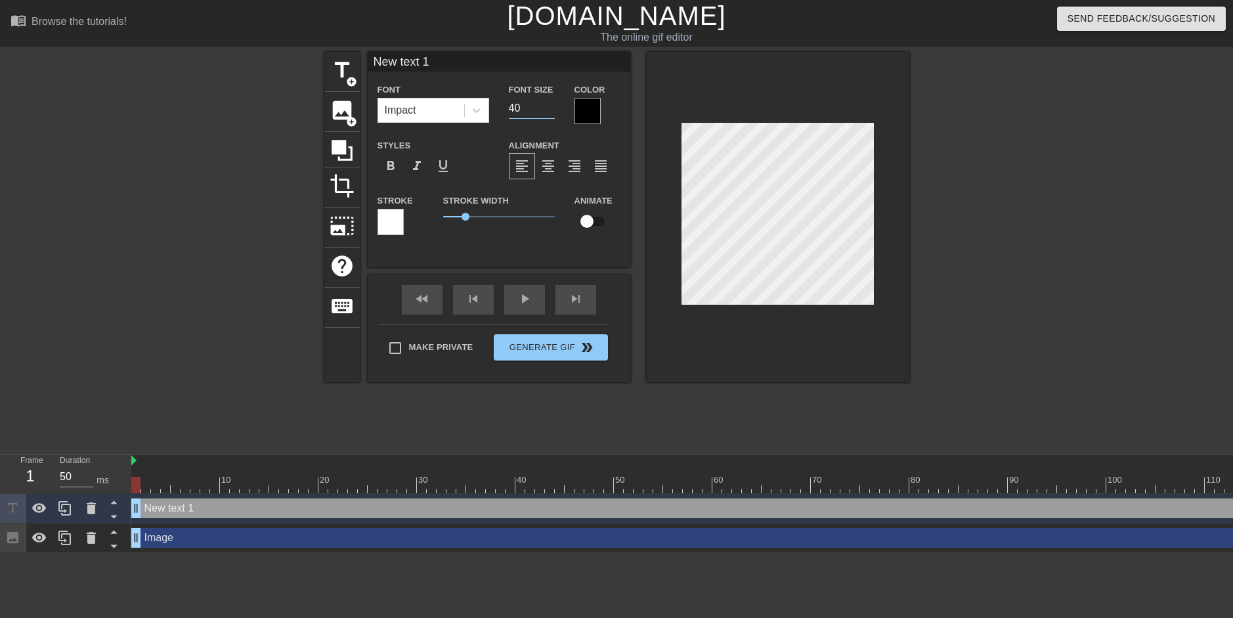
click at [535, 107] on input "40" at bounding box center [532, 108] width 46 height 21
type input "4"
type input "27"
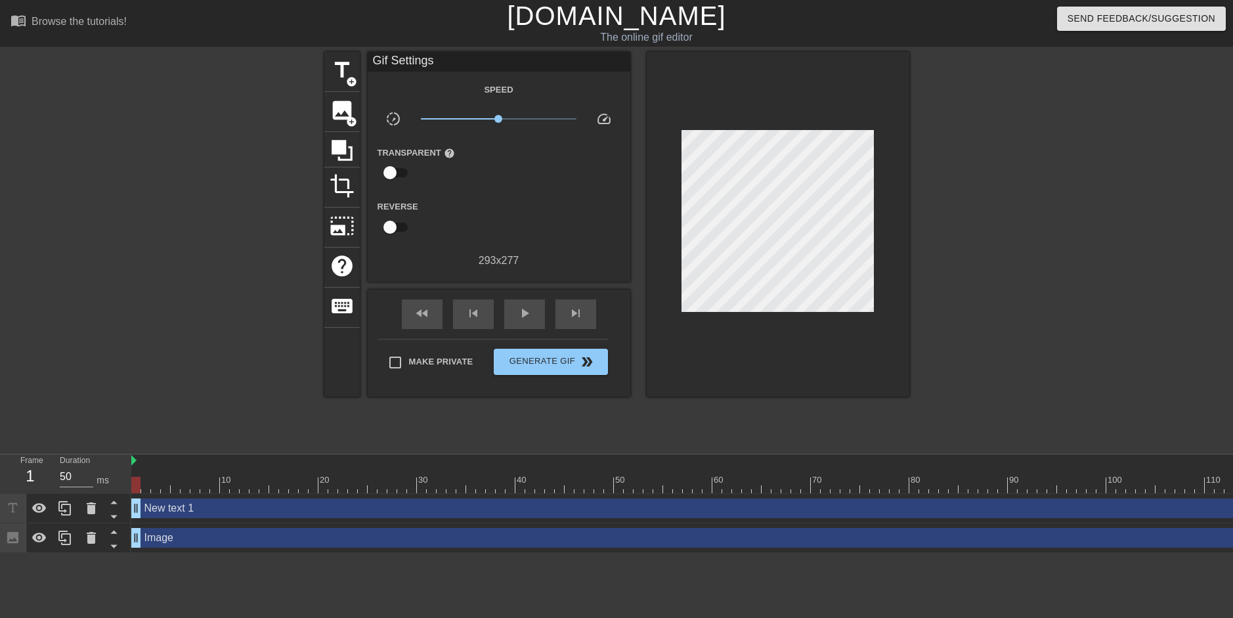
scroll to position [2, 3]
type textarea "N"
type textarea "HAHA LOOK AT THE GOOBER"
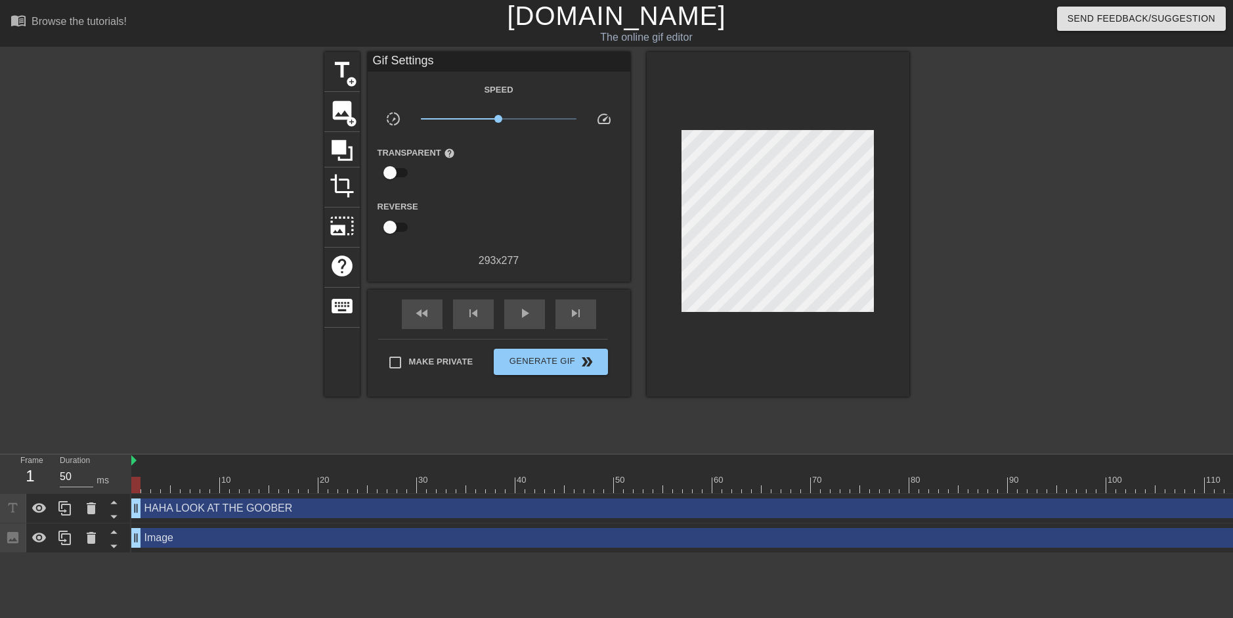
click at [891, 205] on div at bounding box center [778, 224] width 263 height 345
click at [340, 76] on span "title" at bounding box center [342, 70] width 25 height 25
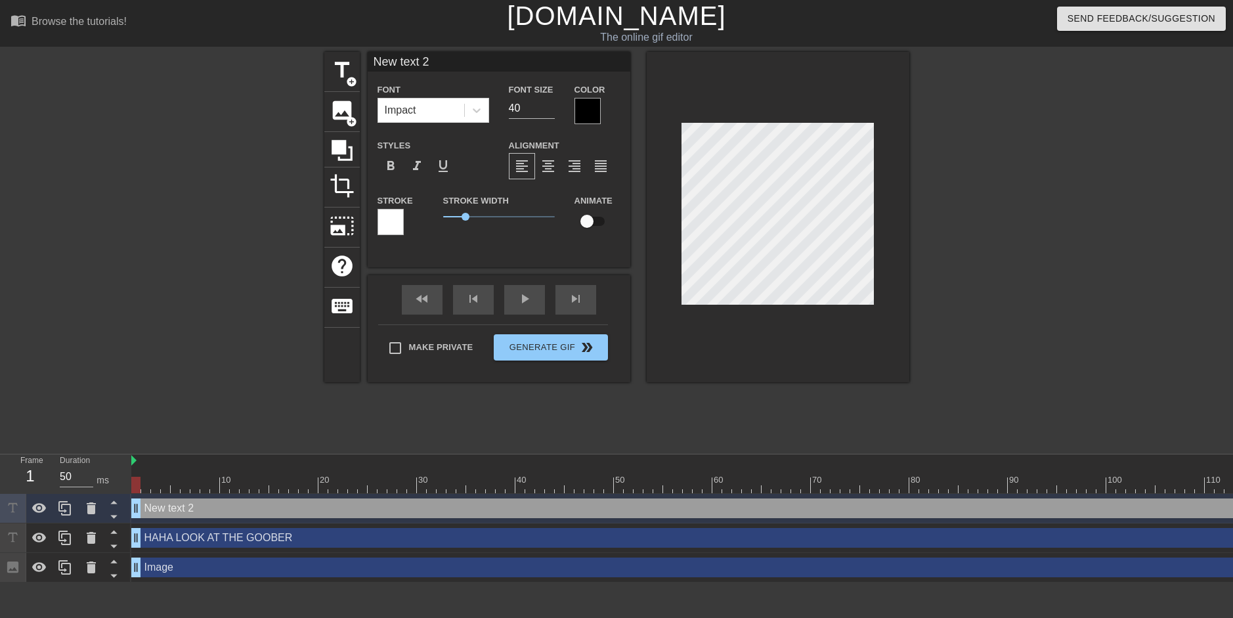
type input "New tet 2"
type textarea "New tet 2"
type input "New te 2"
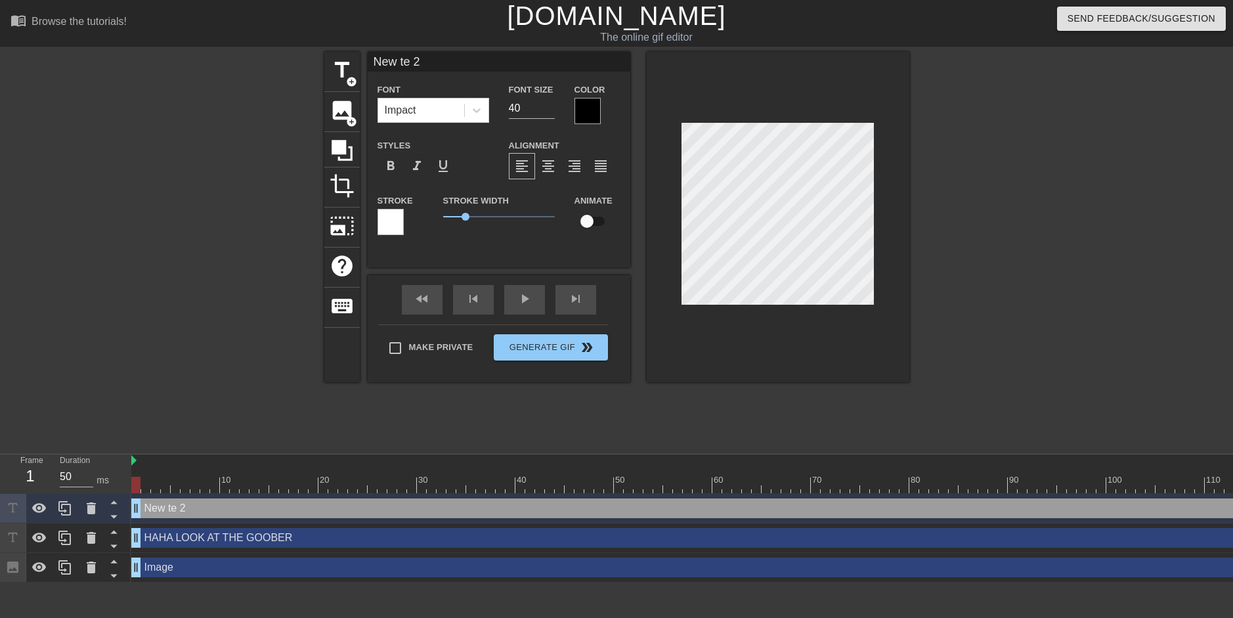
type textarea "New te 2"
type input "New t 2"
type textarea "New t 2"
type input "Ne t 2"
type textarea "Ne t 2"
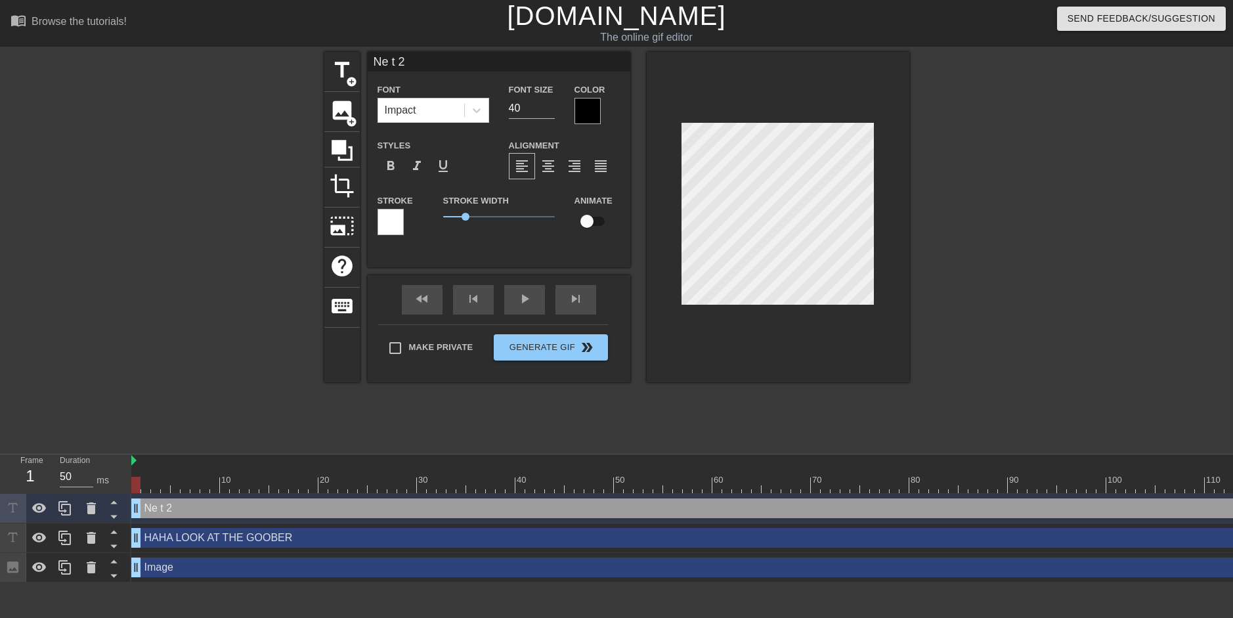
type input "N t 2"
type textarea "N t 2"
type input "Nt 2"
type textarea "Nt 2"
type input "t 2"
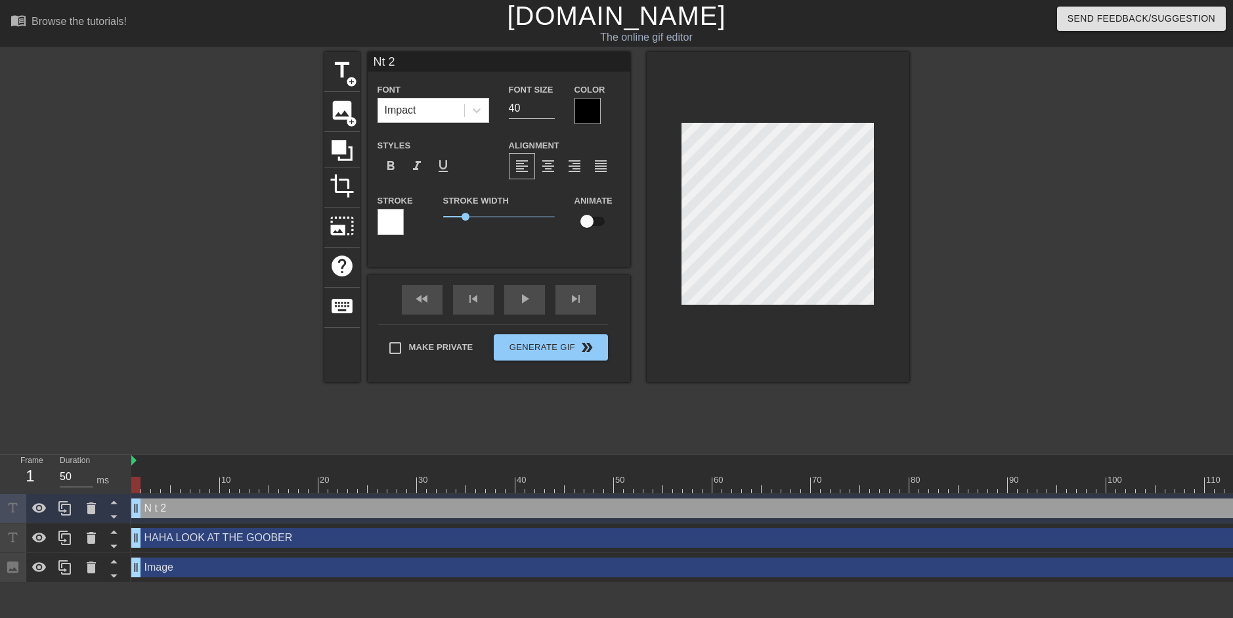
type textarea "t 2"
type input "2"
type textarea "2"
type input "2"
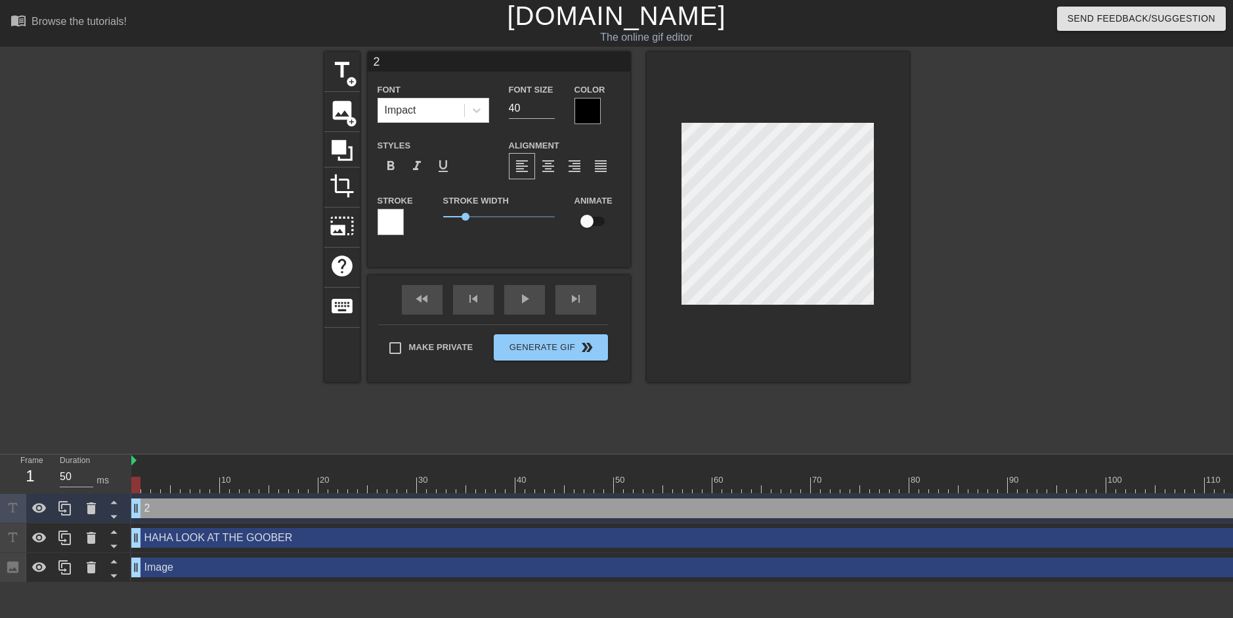
type textarea "2"
type input "HAHA LOOK AT THE GOOBER"
type input "27"
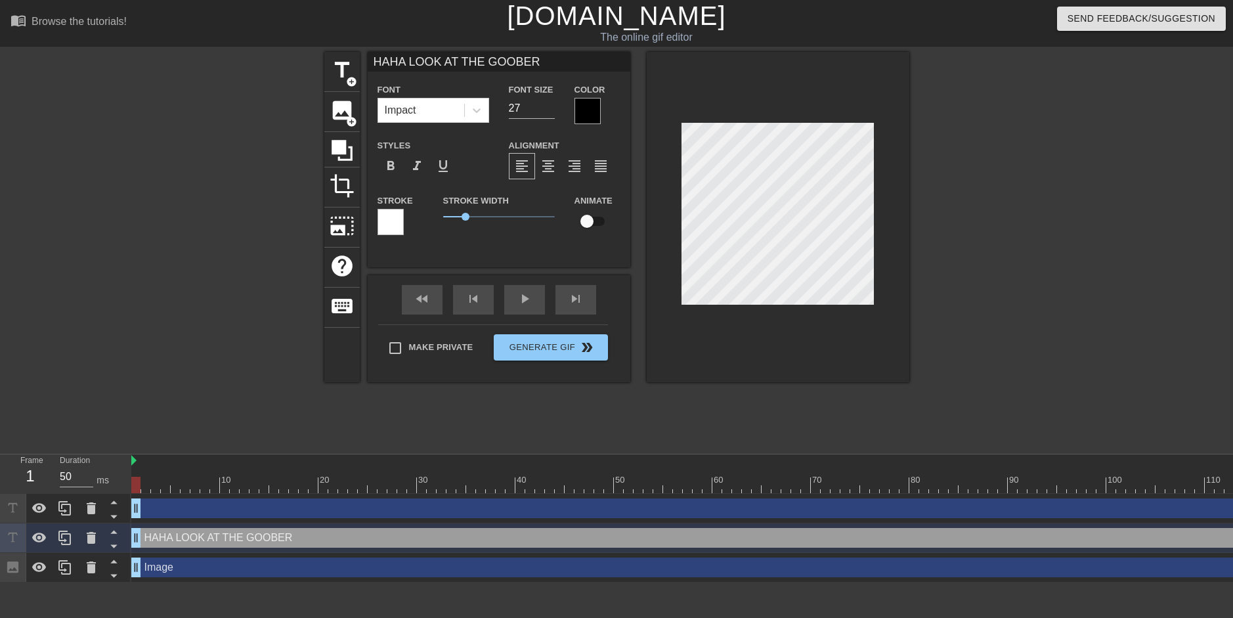
click at [389, 217] on div at bounding box center [391, 222] width 26 height 26
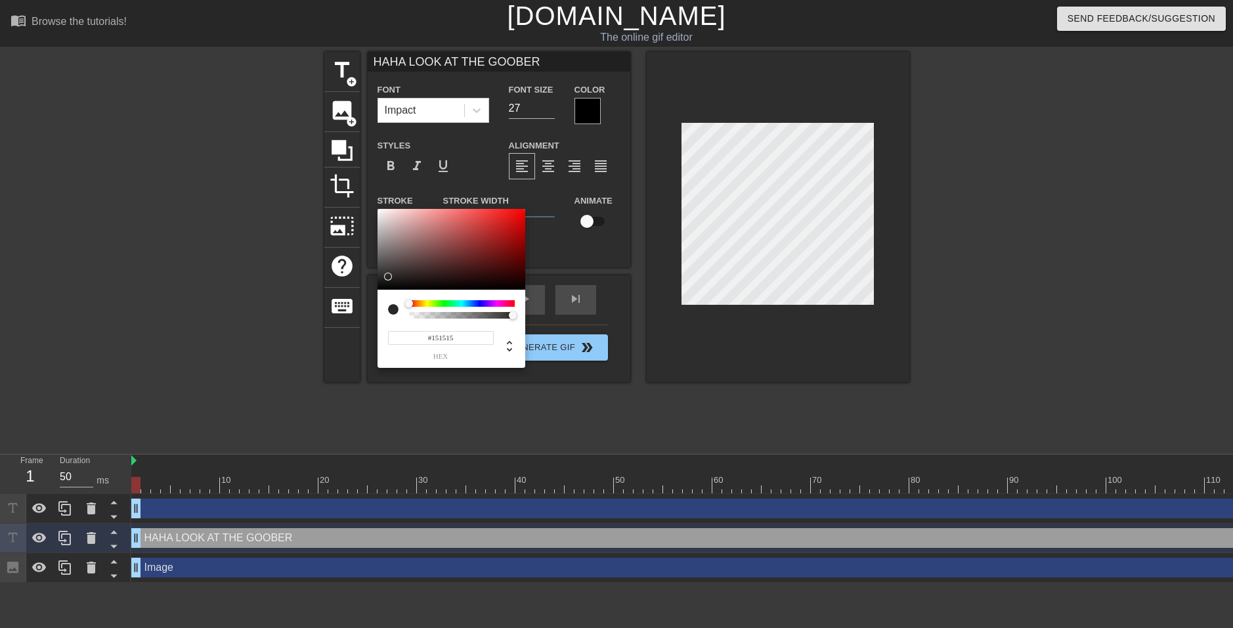
type input "#000000"
drag, startPoint x: 405, startPoint y: 265, endPoint x: 347, endPoint y: 303, distance: 69.2
click at [347, 303] on div "#000000 hex" at bounding box center [616, 314] width 1233 height 628
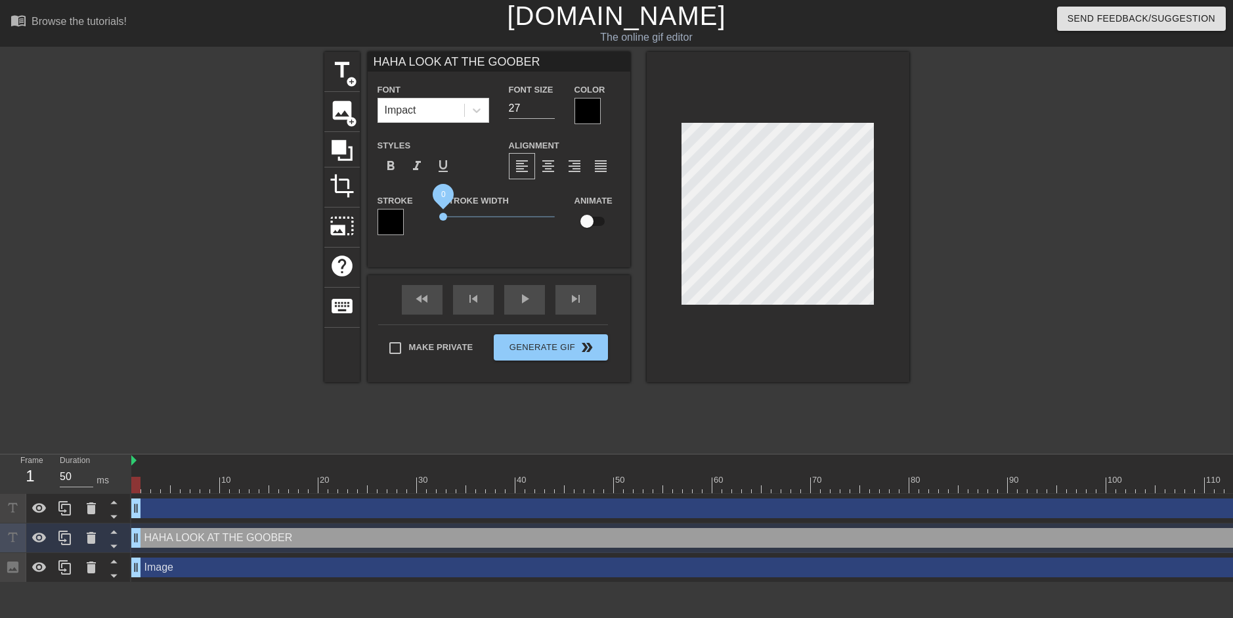
drag, startPoint x: 465, startPoint y: 213, endPoint x: 420, endPoint y: 220, distance: 45.9
click at [420, 219] on div "Stroke Stroke Width 0 Animate" at bounding box center [499, 219] width 263 height 55
click at [983, 165] on div at bounding box center [1023, 249] width 197 height 394
click at [722, 122] on div at bounding box center [778, 217] width 263 height 330
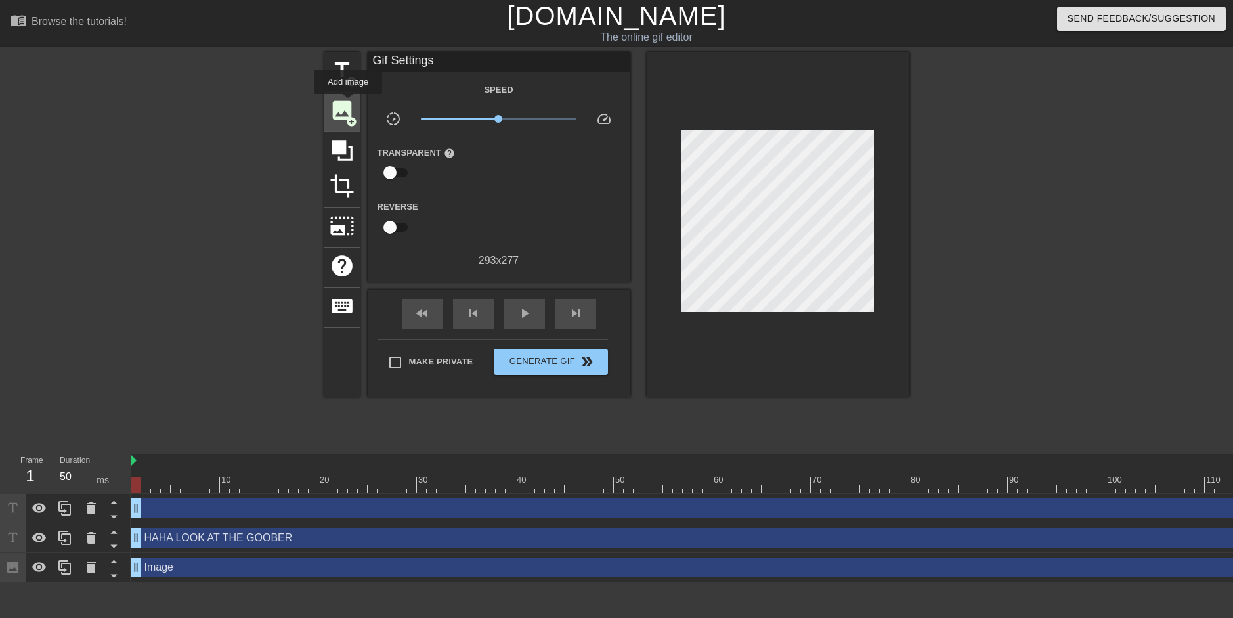
click at [348, 103] on span "image" at bounding box center [342, 110] width 25 height 25
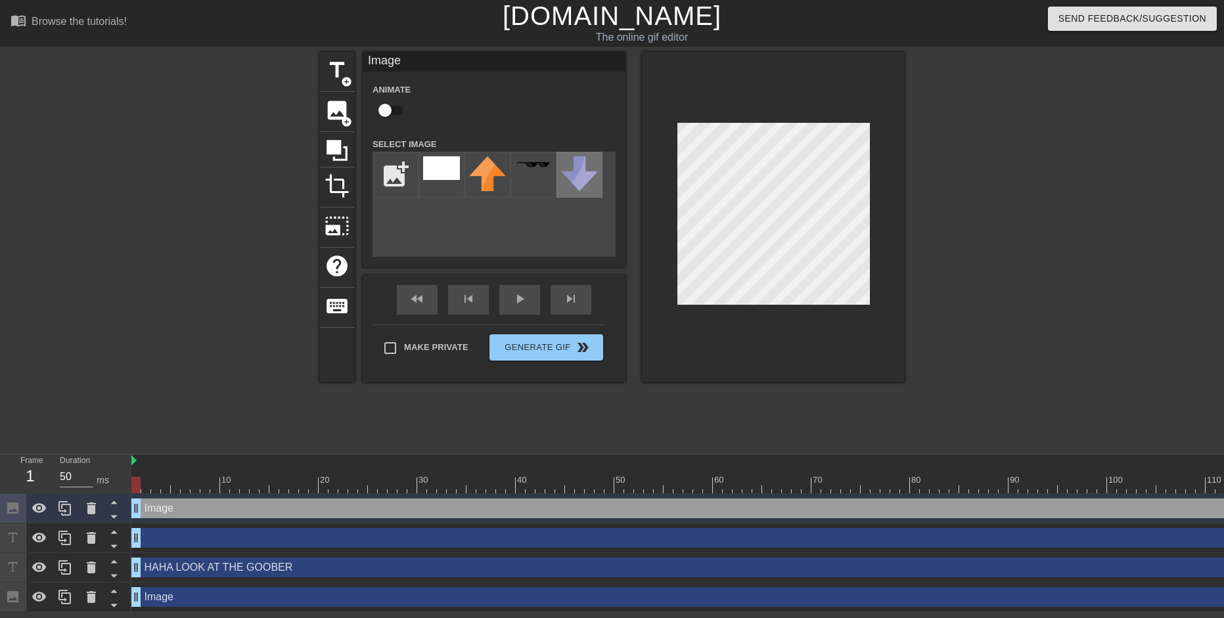
click at [602, 192] on div "title add_circle image add_circle crop photo_size_select_large help keyboard Im…" at bounding box center [611, 217] width 585 height 330
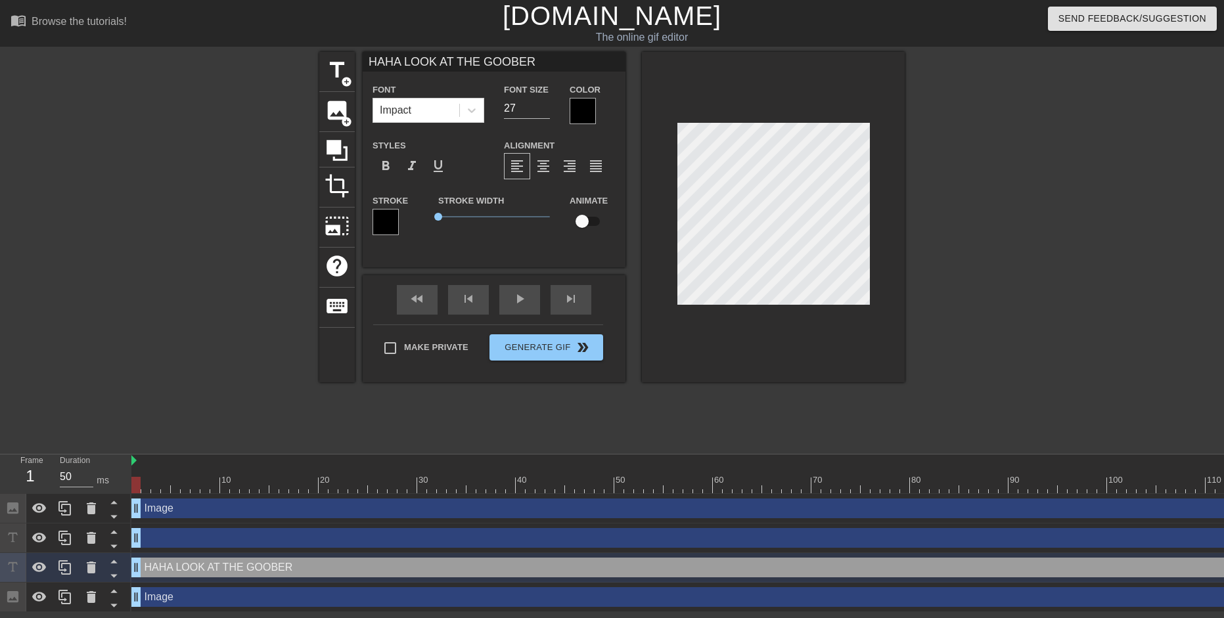
click at [1067, 178] on div at bounding box center [1018, 249] width 197 height 394
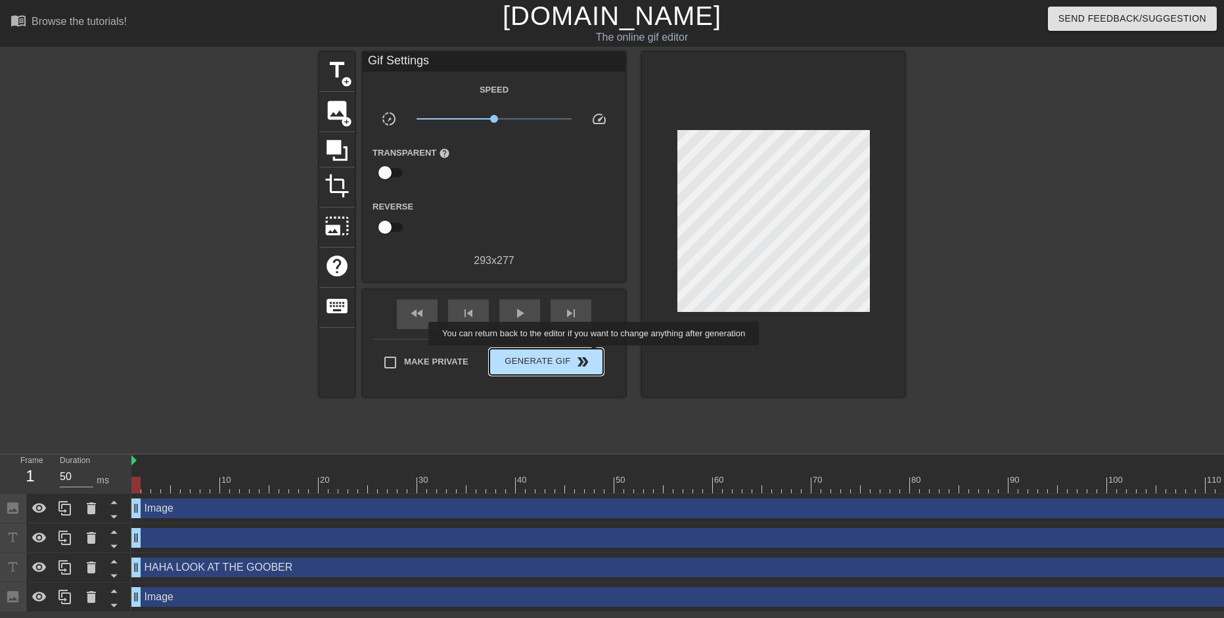
click at [590, 357] on span "Generate Gif double_arrow" at bounding box center [546, 362] width 103 height 16
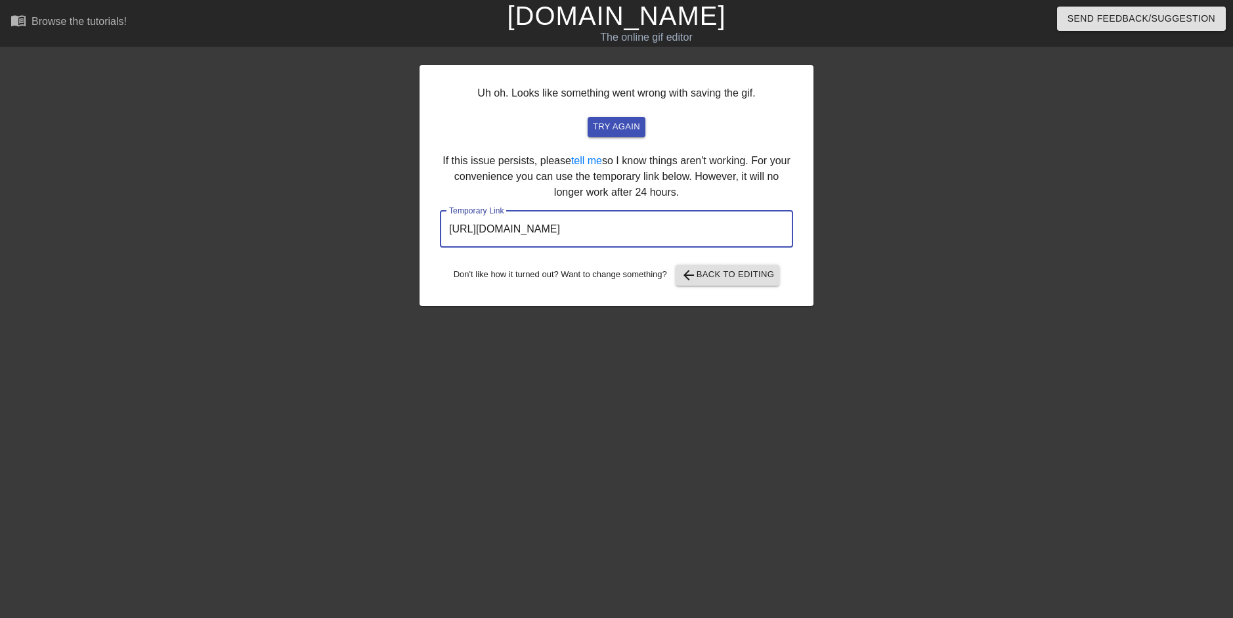
drag, startPoint x: 747, startPoint y: 230, endPoint x: 303, endPoint y: 257, distance: 444.2
click at [305, 257] on div "Uh oh. Looks like something went wrong with saving the gif. try again If this i…" at bounding box center [616, 249] width 1233 height 394
